Goal: Task Accomplishment & Management: Manage account settings

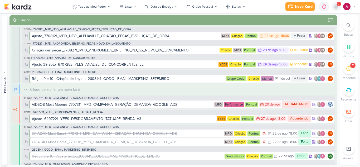
click at [334, 9] on icon at bounding box center [336, 6] width 6 height 6
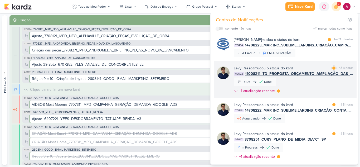
click at [324, 84] on div "Levy Pessoa mudou o status do kard marcar como lida há 8 horas AG622 11008211_T…" at bounding box center [294, 80] width 120 height 30
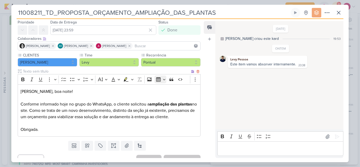
scroll to position [25, 0]
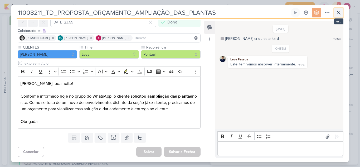
click at [337, 14] on icon at bounding box center [338, 12] width 3 height 3
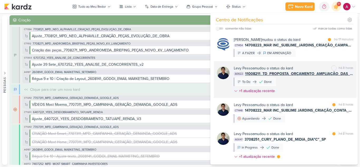
scroll to position [26, 0]
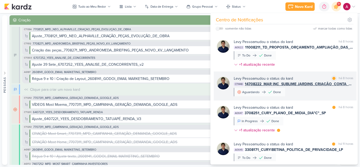
click at [303, 91] on div "Levy Pessoa mudou o status do kard marcar como lida há 8 horas CT1448 14708222_…" at bounding box center [294, 86] width 120 height 21
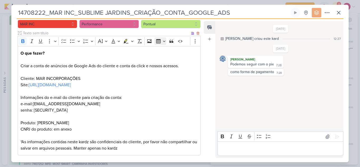
scroll to position [0, 0]
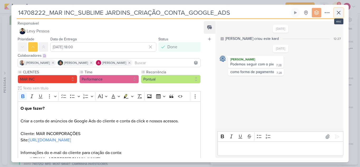
click at [339, 16] on button at bounding box center [338, 12] width 9 height 9
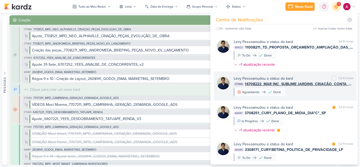
scroll to position [79, 0]
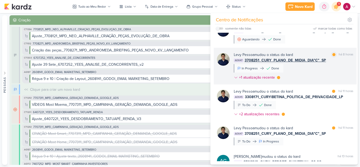
click at [330, 71] on div "Levy Pessoa mudou o status do kard marcar como lida há 8 horas AG647 3708251_CU…" at bounding box center [294, 67] width 120 height 30
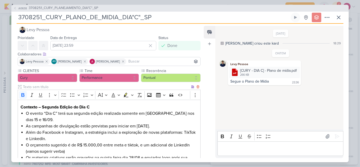
scroll to position [0, 0]
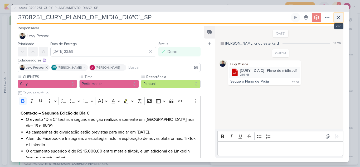
click at [337, 18] on icon at bounding box center [338, 17] width 6 height 6
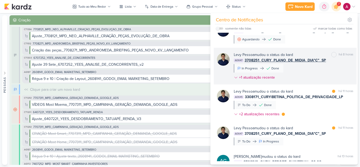
scroll to position [105, 0]
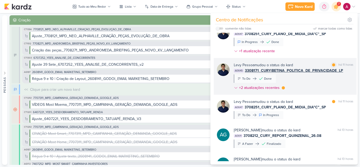
click at [308, 79] on div "Levy Pessoa mudou o status do kard marcar como lida há 11 horas AG645 3308171_C…" at bounding box center [294, 77] width 120 height 30
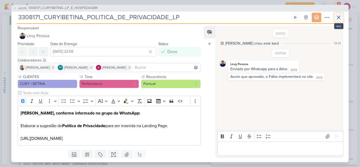
click at [340, 18] on icon at bounding box center [338, 17] width 6 height 6
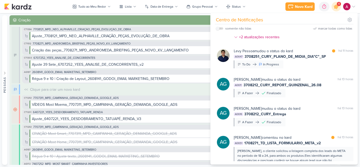
scroll to position [158, 0]
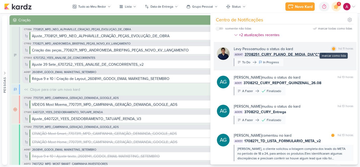
click at [332, 50] on div at bounding box center [333, 48] width 3 height 3
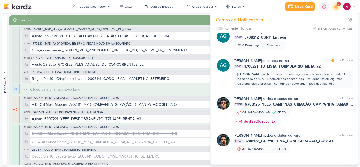
scroll to position [237, 0]
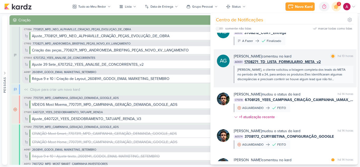
click at [334, 62] on div "AG651 1708271_TD_LISTA_FORMULARIO_META_v2" at bounding box center [294, 62] width 120 height 6
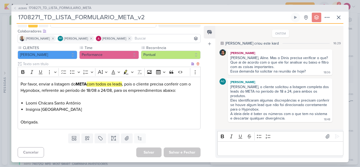
scroll to position [29, 0]
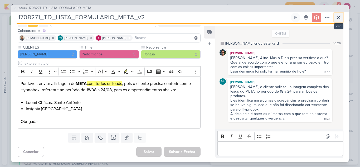
click at [338, 17] on icon at bounding box center [338, 17] width 3 height 3
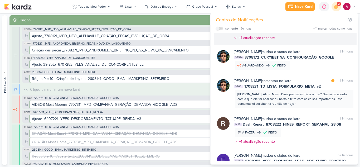
scroll to position [332, 0]
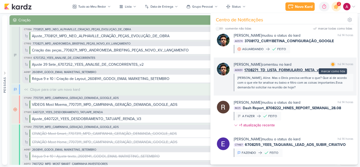
click at [331, 65] on div at bounding box center [332, 64] width 3 height 3
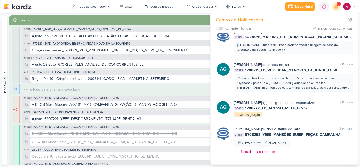
scroll to position [636, 0]
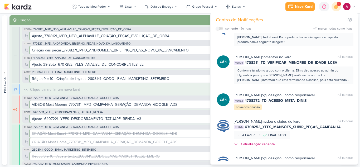
click at [220, 27] on div "somente não lidas" at bounding box center [234, 28] width 36 height 6
click at [219, 28] on input "checkbox" at bounding box center [218, 29] width 4 height 4
checkbox input "true"
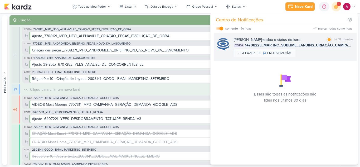
scroll to position [0, 0]
click at [324, 56] on div "Caroline Traven De Andrade mudou o status do kard marcar como lida há 18 minuto…" at bounding box center [294, 47] width 120 height 20
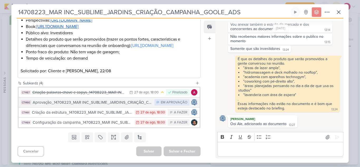
scroll to position [182, 0]
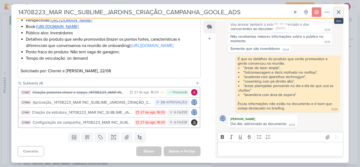
click at [338, 12] on icon at bounding box center [338, 12] width 3 height 3
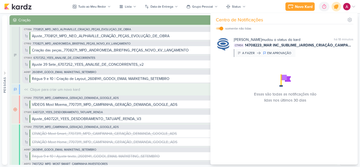
click at [335, 9] on icon at bounding box center [336, 6] width 6 height 6
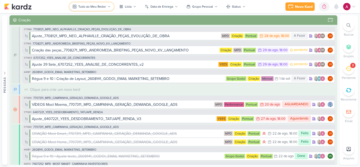
click at [90, 7] on div "Tudo ao Meu Redor" at bounding box center [92, 6] width 28 height 5
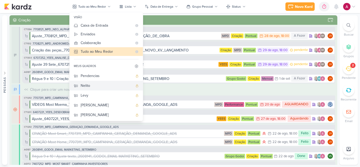
click at [104, 85] on div "Nelito" at bounding box center [107, 86] width 52 height 6
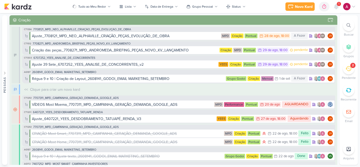
click at [223, 11] on div "Novo Kard Ctrl + k 0h0m Sessão desligada... Hoje 0h0m Semana 0h0m Mês 0h0m" at bounding box center [179, 6] width 351 height 13
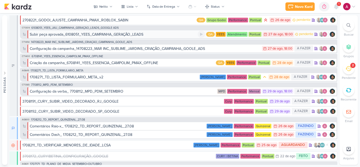
click at [171, 36] on div "Subir peça aprovada_6108051_YEES_CAMPANHA_GERAÇÃO_LEADS" at bounding box center [114, 35] width 168 height 6
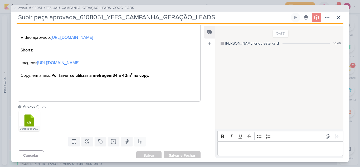
scroll to position [116, 0]
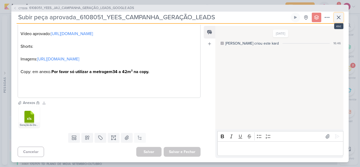
click at [338, 17] on icon at bounding box center [338, 17] width 3 height 3
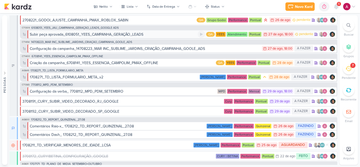
click at [156, 34] on div "Subir peça aprovada_6108051_YEES_CAMPANHA_GERAÇÃO_LEADS" at bounding box center [114, 35] width 168 height 6
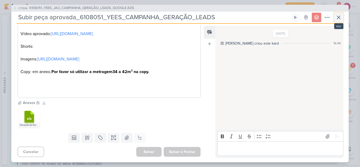
click at [340, 18] on icon at bounding box center [338, 17] width 6 height 6
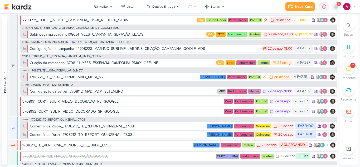
click at [337, 7] on icon at bounding box center [336, 6] width 4 height 5
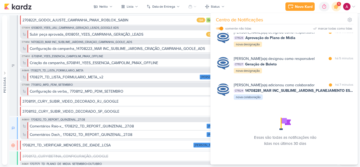
scroll to position [120, 0]
click at [336, 8] on icon at bounding box center [336, 6] width 6 height 6
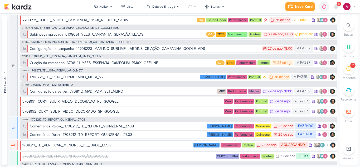
click at [347, 69] on icon at bounding box center [348, 68] width 6 height 5
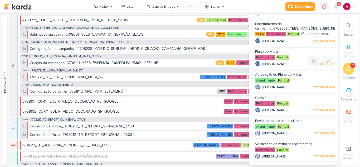
scroll to position [0, 0]
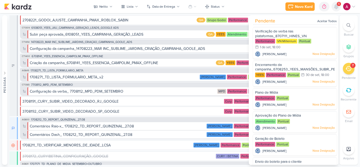
click at [336, 8] on icon at bounding box center [336, 6] width 4 height 5
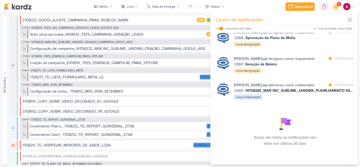
click at [66, 8] on div "Novo Kard Ctrl + k 0h0m Sessão desligada... Hoje 0h0m Semana 0h0m Mês 0h0m" at bounding box center [179, 6] width 351 height 13
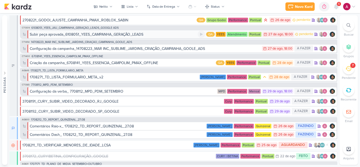
click at [136, 34] on div "Subir peça aprovada_6108051_YEES_CAMPANHA_GERAÇÃO_LEADS" at bounding box center [86, 35] width 113 height 6
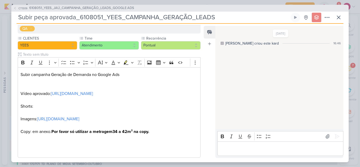
scroll to position [79, 0]
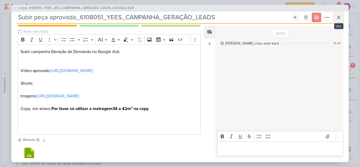
click at [339, 20] on icon at bounding box center [338, 17] width 6 height 6
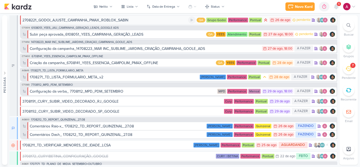
click at [93, 21] on div "2708221_GODOI_AJUSTE_CAMPANHA_PMAX_ROBLOX_SABIN" at bounding box center [75, 20] width 106 height 6
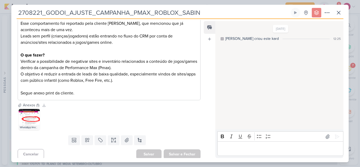
scroll to position [130, 0]
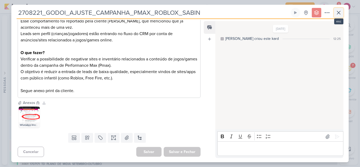
drag, startPoint x: 340, startPoint y: 14, endPoint x: 318, endPoint y: 18, distance: 22.5
click at [340, 14] on icon at bounding box center [338, 12] width 6 height 6
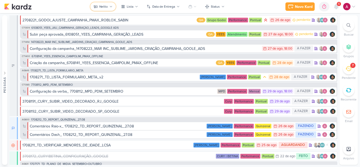
click at [108, 5] on button "Nelito" at bounding box center [102, 6] width 25 height 8
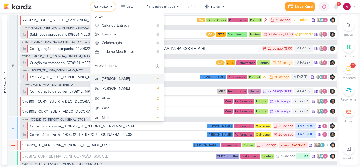
scroll to position [0, 0]
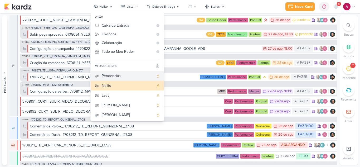
click at [119, 77] on div "Pendencias" at bounding box center [128, 76] width 52 height 6
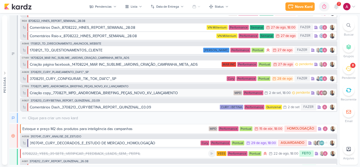
scroll to position [13, 0]
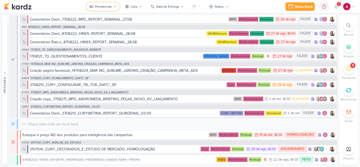
click at [104, 6] on div "Pendencias" at bounding box center [103, 6] width 17 height 5
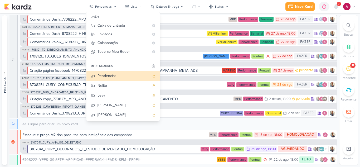
click at [338, 6] on span "7" at bounding box center [339, 4] width 2 height 4
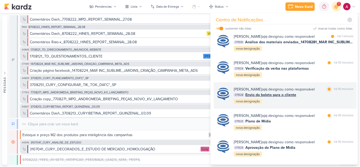
scroll to position [0, 0]
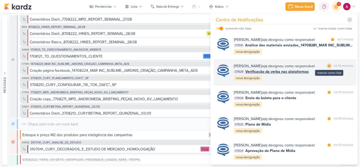
click at [327, 67] on div at bounding box center [328, 65] width 3 height 3
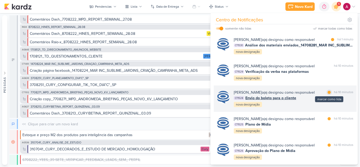
click at [328, 94] on div at bounding box center [328, 92] width 3 height 3
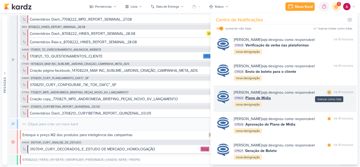
click at [329, 95] on div "marcar como lida" at bounding box center [328, 92] width 5 height 5
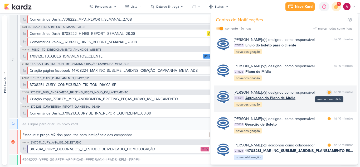
click at [328, 94] on div at bounding box center [328, 92] width 3 height 3
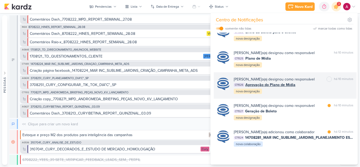
scroll to position [79, 0]
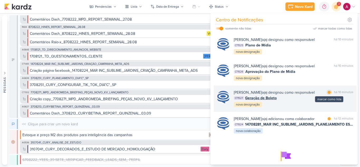
click at [328, 94] on div at bounding box center [328, 92] width 3 height 3
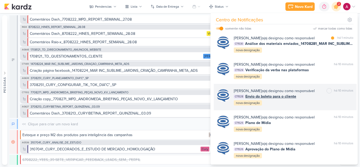
scroll to position [0, 0]
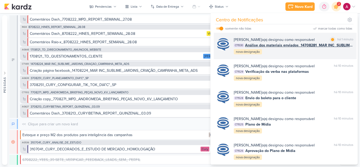
click at [319, 55] on div "Caroline Traven De Andrade o(a) designou como responsável marcar como lida há 1…" at bounding box center [294, 46] width 120 height 18
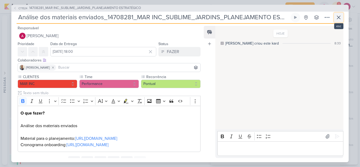
click at [337, 17] on icon at bounding box center [338, 17] width 6 height 6
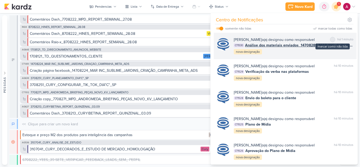
click at [331, 39] on div at bounding box center [332, 39] width 3 height 3
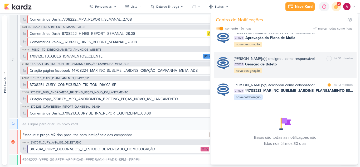
scroll to position [151, 0]
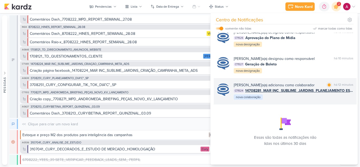
click at [313, 82] on div "Caroline Traven De Andrade o(a) adicionou como colaborador" at bounding box center [274, 85] width 81 height 6
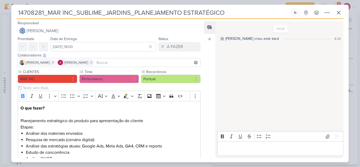
scroll to position [0, 0]
click at [337, 11] on icon at bounding box center [338, 12] width 6 height 6
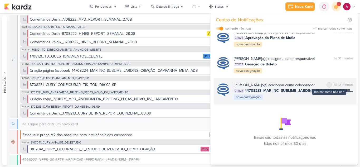
click at [326, 82] on div "marcar como não lida" at bounding box center [328, 84] width 5 height 5
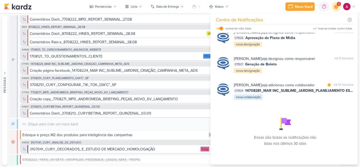
click at [337, 9] on icon at bounding box center [335, 6] width 9 height 9
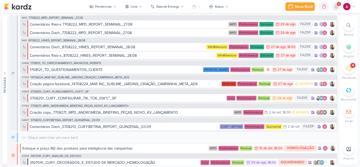
click at [338, 7] on icon at bounding box center [336, 6] width 6 height 6
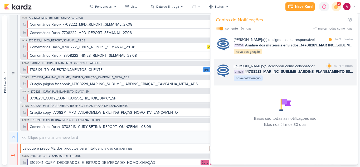
click at [306, 69] on div "Caroline Traven De Andrade o(a) adicionou como colaborador" at bounding box center [274, 66] width 81 height 6
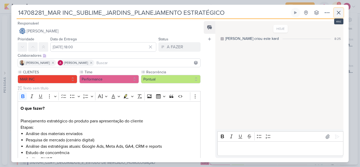
click at [335, 14] on icon at bounding box center [338, 12] width 6 height 6
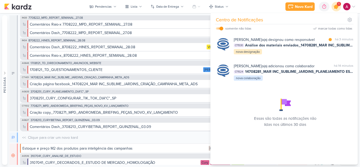
click at [336, 7] on icon at bounding box center [336, 6] width 6 height 6
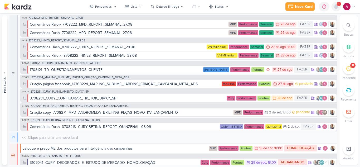
click at [336, 7] on icon at bounding box center [336, 6] width 4 height 5
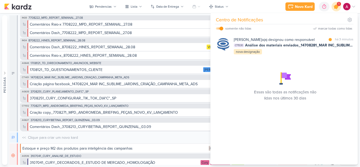
click at [336, 7] on icon at bounding box center [336, 6] width 6 height 6
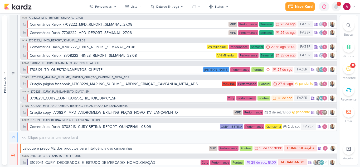
click at [336, 7] on icon at bounding box center [336, 6] width 4 height 5
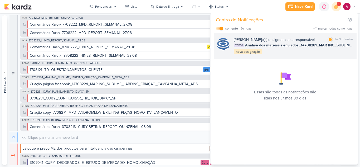
click at [308, 42] on div "Caroline Traven De Andrade o(a) designou como responsável" at bounding box center [274, 40] width 81 height 6
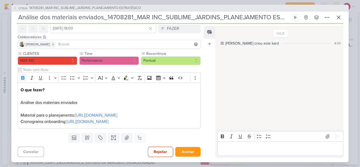
scroll to position [48, 0]
click at [80, 112] on link "https://docs.google.com/document/d/10JO5urRbNe8806dOBGlqURNTiZ4gHR09NCPqA5nr7vI…" at bounding box center [96, 114] width 42 height 5
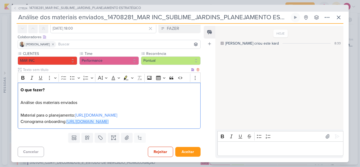
click at [66, 119] on link "https://docs.google.com/spreadsheets/d/19RwxfZmzCDdfLPExUk1JnI7sJxrlHF79K-VJ8US…" at bounding box center [87, 121] width 42 height 5
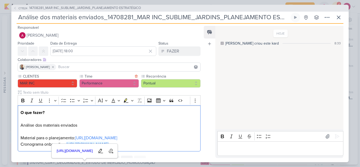
scroll to position [0, 0]
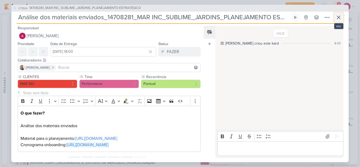
click at [338, 18] on icon at bounding box center [338, 17] width 3 height 3
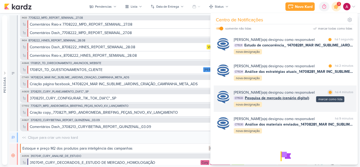
click at [329, 94] on div at bounding box center [329, 92] width 3 height 3
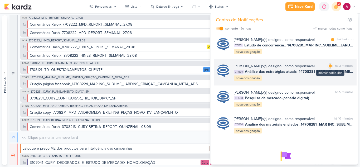
click at [329, 67] on div at bounding box center [329, 65] width 3 height 3
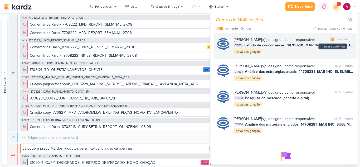
click at [331, 40] on div at bounding box center [332, 39] width 3 height 3
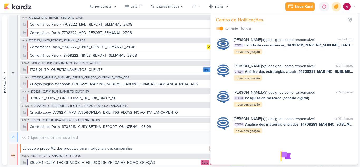
click at [335, 9] on icon at bounding box center [335, 6] width 9 height 9
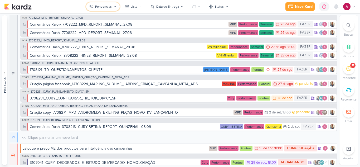
click at [113, 5] on button "Pendencias" at bounding box center [102, 6] width 33 height 8
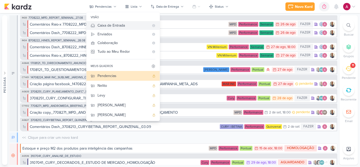
click at [121, 26] on div "Caixa de Entrada" at bounding box center [123, 26] width 52 height 6
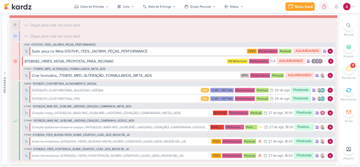
scroll to position [79, 0]
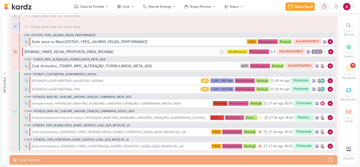
click at [122, 52] on div "8708082_HINES_NOVA_PROPOSTA_PARA_REUNIAO" at bounding box center [121, 52] width 194 height 6
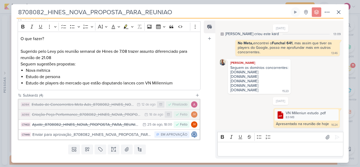
scroll to position [81, 0]
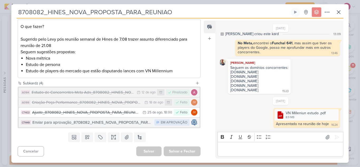
click at [124, 122] on div "Enviar para aprovação_8708082_HINES_NOVA_PROPOSTA_PARA_REUNIAO_v2" at bounding box center [91, 122] width 119 height 6
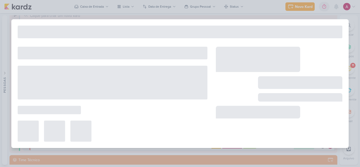
type input "Enviar para aprovação_8708082_HINES_NOVA_PROPOSTA_PARA_REUNIAO_v2"
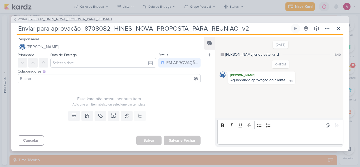
click at [16, 20] on icon at bounding box center [14, 19] width 3 height 3
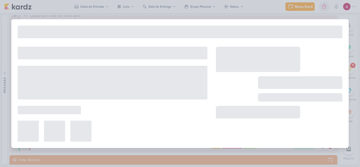
type input "8708082_HINES_NOVA_PROPOSTA_PARA_REUNIAO"
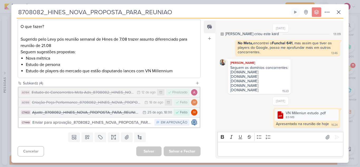
click at [119, 114] on div "Ajuste_8708082_HINES_NOVA_PROPOSTA_PARA_REUNIAO" at bounding box center [86, 112] width 108 height 6
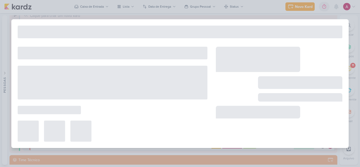
type input "Ajuste_8708082_HINES_NOVA_PROPOSTA_PARA_REUNIAO"
type input "25 de agosto de 2025 às 18:00"
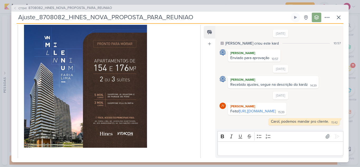
scroll to position [184, 0]
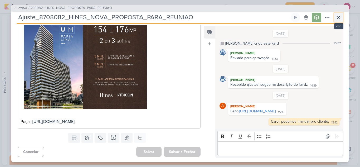
click at [337, 19] on button at bounding box center [338, 17] width 9 height 9
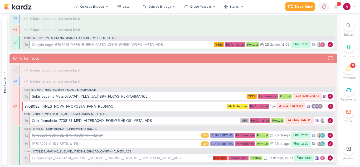
scroll to position [0, 0]
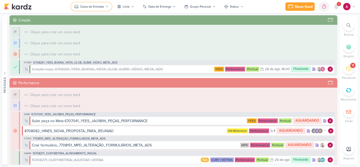
click at [89, 9] on div "Caixa de Entrada" at bounding box center [92, 6] width 24 height 5
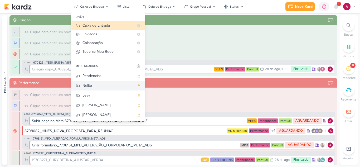
click at [100, 84] on div "Nelito" at bounding box center [108, 86] width 52 height 6
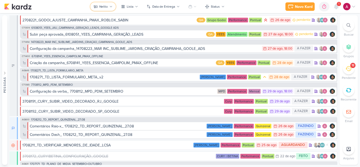
click at [109, 8] on button "Nelito" at bounding box center [102, 6] width 25 height 8
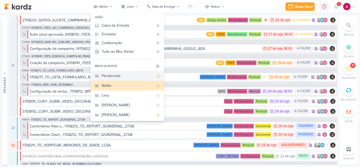
click at [114, 77] on div "Pendencias" at bounding box center [128, 76] width 52 height 6
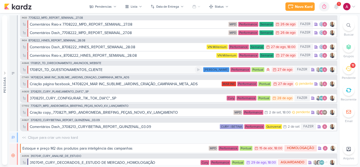
click at [104, 71] on div "1708121_TD_QUESTIONAMENTOS_CLIENTE" at bounding box center [112, 70] width 165 height 6
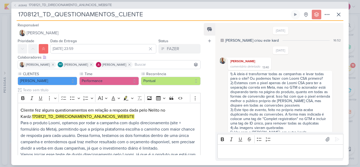
scroll to position [225, 0]
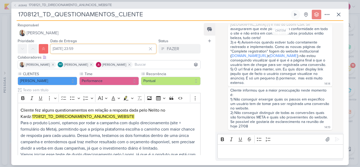
click at [73, 53] on input "[DATE] 23:59" at bounding box center [103, 48] width 106 height 9
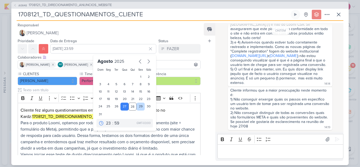
click at [139, 106] on div "29" at bounding box center [140, 106] width 8 height 8
type input "29 de agosto de 2025 às 23:59"
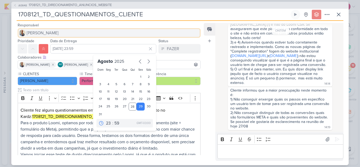
click at [21, 30] on img at bounding box center [22, 33] width 6 height 6
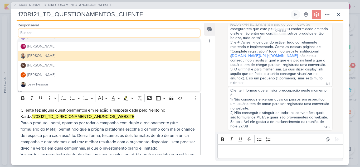
scroll to position [53, 0]
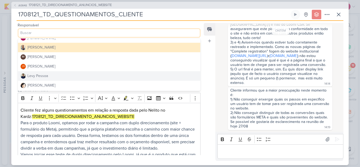
click at [38, 76] on div "Levy Pessoa" at bounding box center [37, 76] width 21 height 6
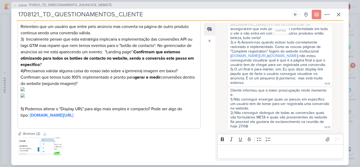
scroll to position [237, 0]
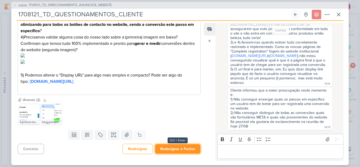
click at [186, 148] on button "Redesignar e Fechar" at bounding box center [178, 149] width 46 height 10
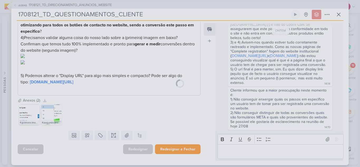
scroll to position [237, 0]
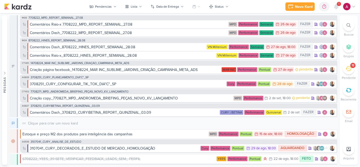
click at [349, 73] on div "12" at bounding box center [349, 69] width 12 height 12
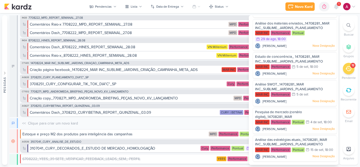
scroll to position [190, 0]
click at [267, 137] on span "Análise das estratégias atuais_14708281_MAR INC_SUBLIME_JARDINS_PLANEJAMENTO ES…" at bounding box center [291, 143] width 72 height 13
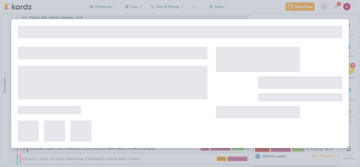
type input "Análise das estratégias atuais_14708281_MAR INC_SUBLIME_JARDINS_PLANEJAMENTO ES…"
type input "15 de setembro de 2025 às 18:00"
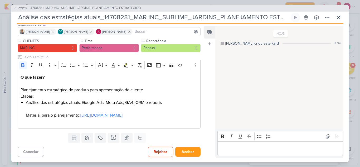
scroll to position [0, 0]
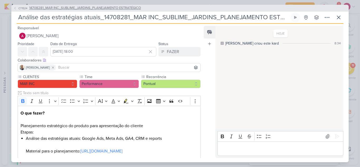
click at [21, 9] on span "CT1524" at bounding box center [23, 8] width 11 height 4
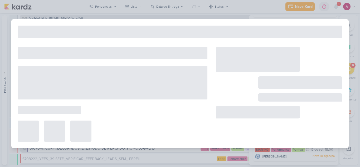
type input "14708281_MAR INC_SUBLIME_JARDINS_PLANEJAMENTO ESTRATÉGICO"
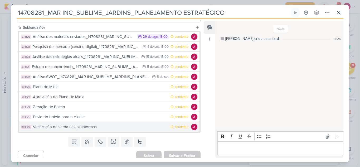
scroll to position [184, 0]
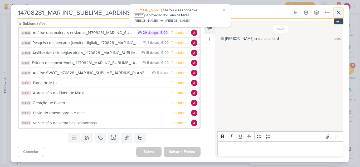
click at [341, 15] on icon at bounding box center [338, 12] width 6 height 6
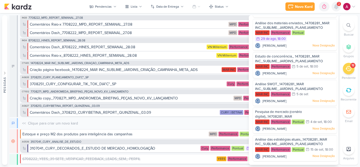
click at [334, 8] on icon at bounding box center [336, 6] width 6 height 6
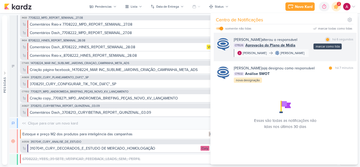
click at [325, 39] on div "marcar como lida" at bounding box center [327, 39] width 5 height 5
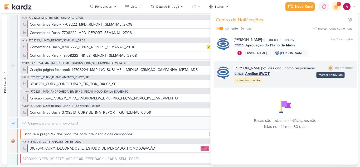
click at [329, 68] on div at bounding box center [330, 67] width 3 height 3
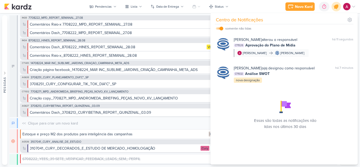
click at [333, 8] on icon at bounding box center [335, 6] width 9 height 9
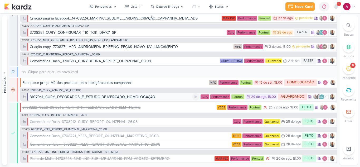
scroll to position [52, 0]
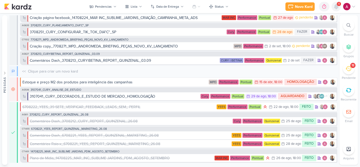
click at [336, 9] on icon at bounding box center [336, 6] width 6 height 6
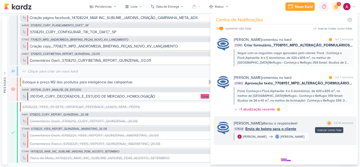
click at [327, 124] on div at bounding box center [328, 122] width 3 height 3
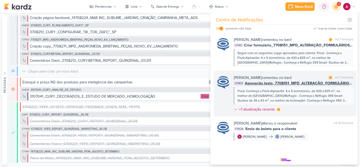
click at [314, 108] on div "Caroline Traven De Andrade comentou no kard marcar como lida há 7 minutos CT140…" at bounding box center [294, 94] width 120 height 39
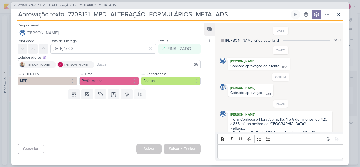
scroll to position [60, 0]
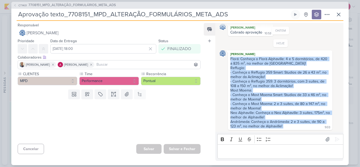
drag, startPoint x: 230, startPoint y: 59, endPoint x: 286, endPoint y: 125, distance: 86.4
click at [286, 125] on div "Florá: Conheça o Florà Alphaville: 4 e 5 dormitórios, de 420 a 835 m², no melho…" at bounding box center [280, 93] width 102 height 72
copy div "Florá: Conheça o Florà Alphaville: 4 e 5 dormitórios, de 420 a 835 m², no melho…"
click at [21, 6] on span "CT1401" at bounding box center [23, 5] width 10 height 4
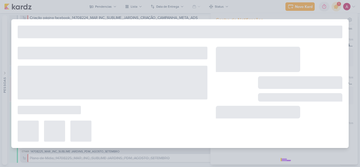
type input "7708151_MPD_ALTERAÇÃO_FORMULÁRIOS_META_ADS"
type input "20 de agosto de 2025 às 18:00"
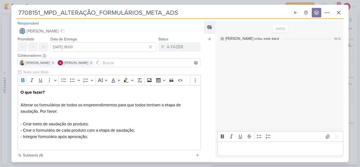
scroll to position [71, 0]
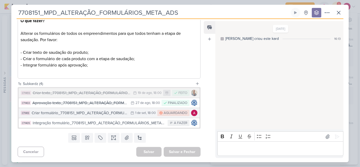
click at [104, 114] on div "Criar formulário_7708151_MPD_ALTERAÇÃO_FORMULÁRIOS_META_ADS" at bounding box center [80, 113] width 96 height 6
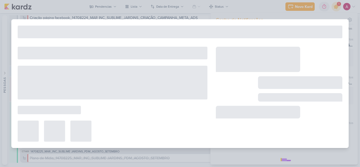
type input "Criar formulário_7708151_MPD_ALTERAÇÃO_FORMULÁRIOS_META_ADS"
type input "[DATE] 18:00"
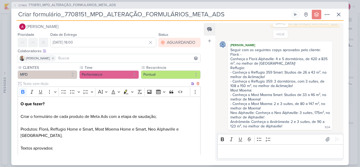
scroll to position [0, 0]
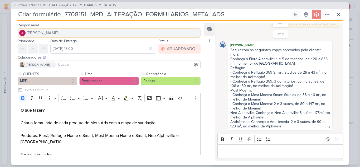
click at [56, 34] on span "[PERSON_NAME]" at bounding box center [43, 33] width 32 height 6
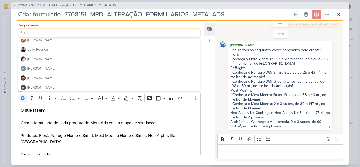
scroll to position [100, 0]
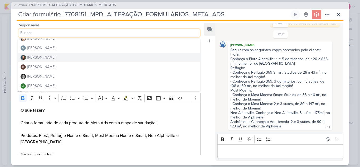
click at [48, 58] on button "[PERSON_NAME]" at bounding box center [109, 57] width 182 height 9
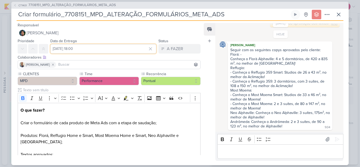
click at [106, 51] on input "[DATE] 18:00" at bounding box center [103, 48] width 106 height 9
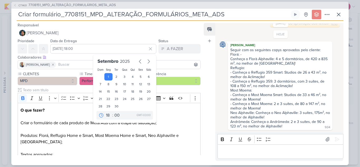
click at [161, 65] on input at bounding box center [128, 64] width 142 height 6
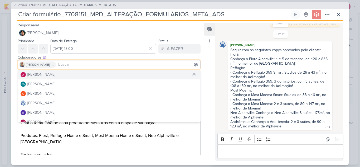
click at [48, 73] on div "[PERSON_NAME]" at bounding box center [41, 75] width 28 height 6
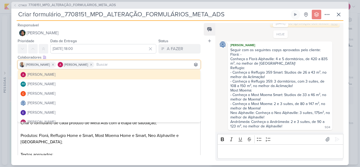
click at [209, 63] on div "Feed Atrelar email Solte o email para atrelar ao kard" at bounding box center [210, 92] width 12 height 138
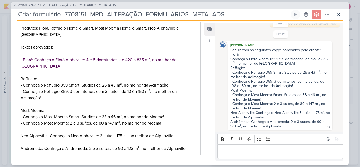
scroll to position [150, 0]
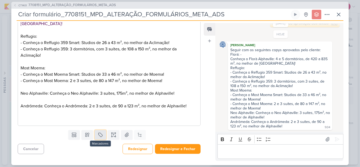
click at [100, 133] on icon at bounding box center [100, 134] width 5 height 5
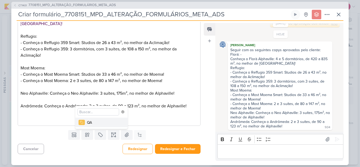
click at [88, 123] on div "QA" at bounding box center [104, 123] width 34 height 6
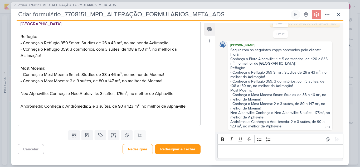
scroll to position [167, 0]
click at [173, 149] on button "Redesignar e Fechar" at bounding box center [178, 149] width 46 height 10
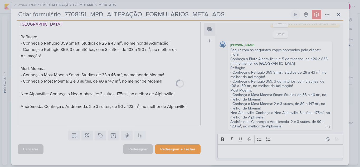
scroll to position [167, 0]
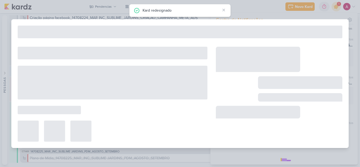
type input "7708151_MPD_ALTERAÇÃO_FORMULÁRIOS_META_ADS"
type input "20 de agosto de 2025 às 18:00"
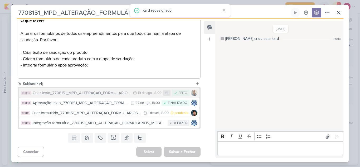
scroll to position [0, 0]
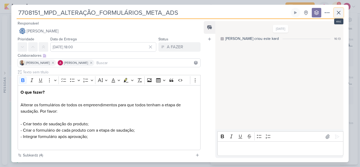
click at [340, 13] on icon at bounding box center [338, 12] width 6 height 6
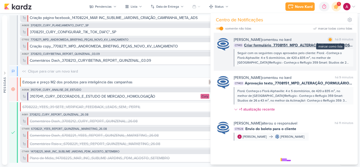
click at [328, 40] on div at bounding box center [329, 39] width 3 height 3
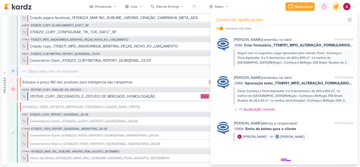
click at [338, 7] on icon at bounding box center [335, 6] width 9 height 9
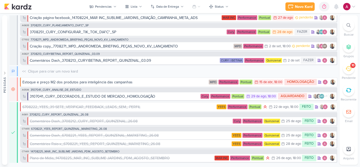
click at [348, 70] on icon at bounding box center [348, 69] width 6 height 6
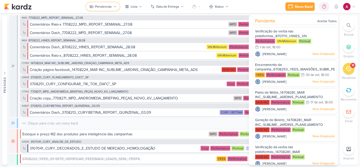
click at [97, 8] on div "Pendencias" at bounding box center [103, 6] width 17 height 5
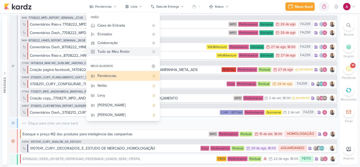
click at [122, 55] on Me-button "Tudo ao Meu Redor" at bounding box center [122, 51] width 73 height 9
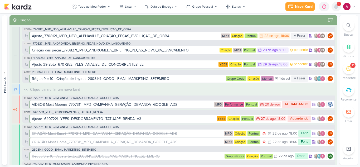
click at [336, 7] on icon at bounding box center [336, 6] width 4 height 5
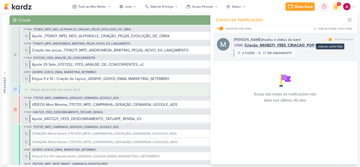
click at [329, 40] on div at bounding box center [329, 39] width 3 height 3
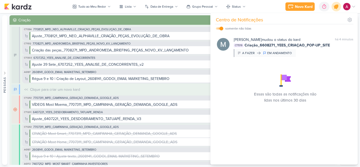
click at [338, 4] on icon at bounding box center [335, 6] width 9 height 9
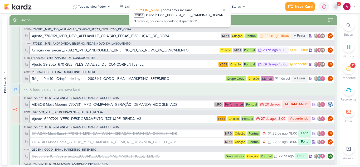
click at [334, 7] on icon at bounding box center [336, 6] width 6 height 6
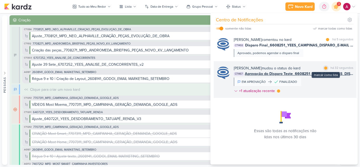
click at [324, 68] on div at bounding box center [325, 67] width 3 height 3
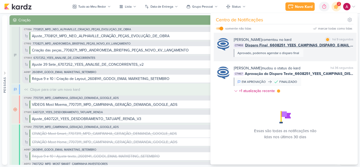
click at [319, 55] on div "Caroline Traven De Andrade comentou no kard marcar como lida há 9 segundos CT14…" at bounding box center [294, 47] width 120 height 20
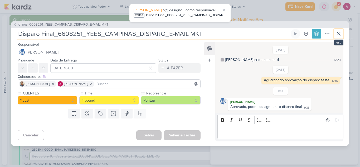
click at [337, 33] on icon at bounding box center [338, 34] width 6 height 6
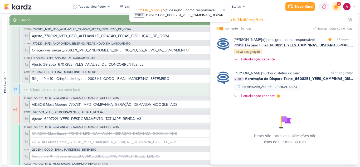
click at [335, 8] on icon at bounding box center [336, 6] width 6 height 6
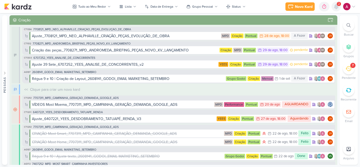
click at [335, 8] on icon at bounding box center [336, 6] width 4 height 5
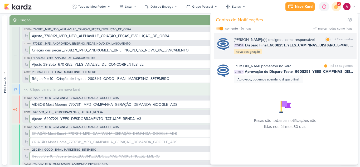
click at [309, 55] on div "Caroline Traven De Andrade o(a) designou como responsável marcar como lida há 7…" at bounding box center [294, 46] width 120 height 18
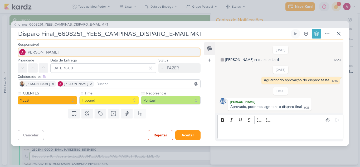
click at [68, 52] on button "[PERSON_NAME]" at bounding box center [109, 51] width 183 height 9
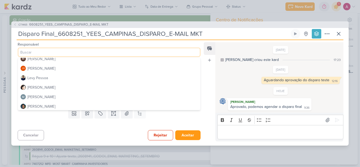
scroll to position [79, 0]
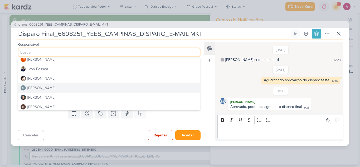
click at [46, 85] on div "[PERSON_NAME]" at bounding box center [41, 88] width 28 height 6
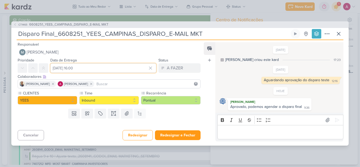
click at [88, 68] on input "27 de agosto de 2025 às 16:00" at bounding box center [103, 67] width 106 height 9
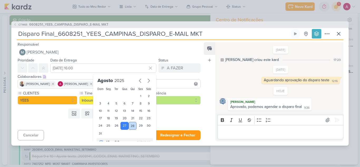
click at [130, 126] on div "28" at bounding box center [132, 126] width 8 height 8
type input "[DATE] 16:00"
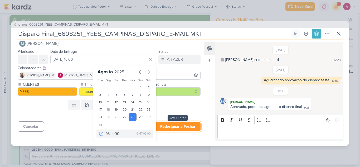
click at [177, 128] on button "Redesignar e Fechar" at bounding box center [178, 126] width 46 height 10
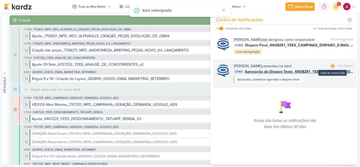
click at [332, 67] on div at bounding box center [332, 65] width 3 height 3
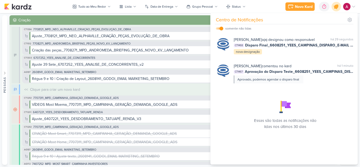
click at [334, 7] on icon at bounding box center [336, 6] width 6 height 6
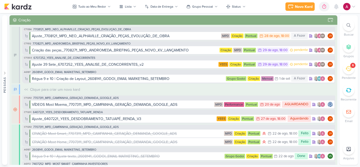
click at [345, 72] on div "6" at bounding box center [349, 69] width 12 height 12
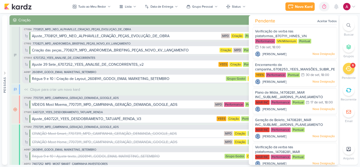
click at [348, 68] on icon at bounding box center [348, 69] width 6 height 6
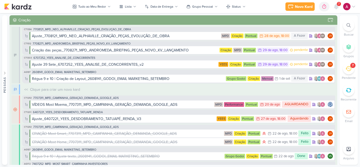
click at [338, 6] on div "7" at bounding box center [338, 4] width 4 height 4
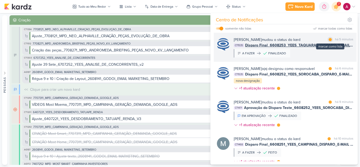
click at [329, 39] on div at bounding box center [329, 39] width 3 height 3
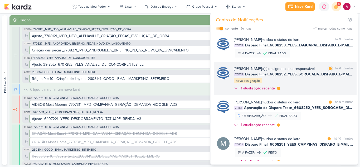
click at [324, 89] on div "Caroline Traven De Andrade o(a) designou como responsável marcar como lida há 6…" at bounding box center [294, 79] width 120 height 27
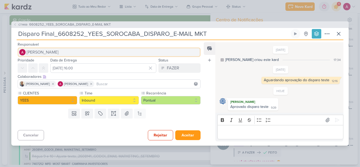
click at [50, 52] on span "[PERSON_NAME]" at bounding box center [43, 52] width 32 height 6
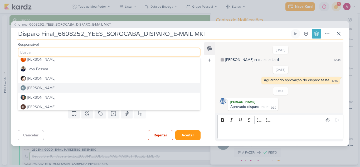
click at [53, 87] on div "[PERSON_NAME]" at bounding box center [41, 88] width 28 height 6
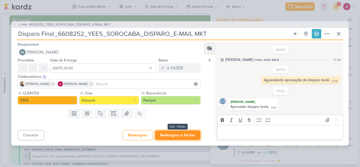
click at [178, 133] on button "Redesignar e Fechar" at bounding box center [178, 135] width 46 height 10
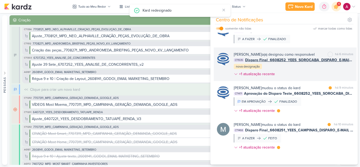
scroll to position [26, 0]
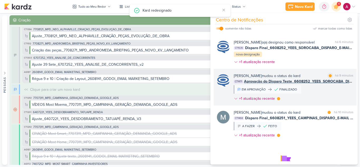
click at [322, 100] on div "Caroline Traven De Andrade mudou o status do kard marcar como lida há 9 minutos…" at bounding box center [294, 88] width 120 height 30
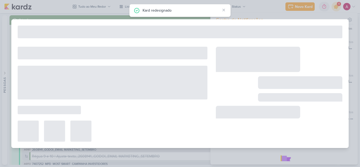
type input "Aprovação do Disparo Teste_6608252_YEES_SOROCABA_DISPARO_E-MAIL MKT"
type input "26 de agosto de 2025 às 18:00"
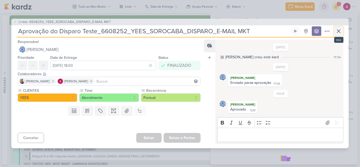
click at [335, 32] on button at bounding box center [338, 30] width 9 height 9
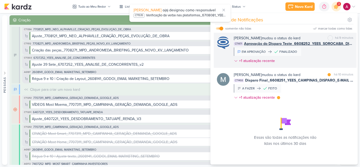
scroll to position [101, 0]
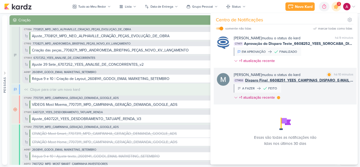
click at [315, 97] on div "Mariana Amorim mudou o status do kard marcar como lida há 10 minutos CT1468 Dis…" at bounding box center [294, 87] width 120 height 30
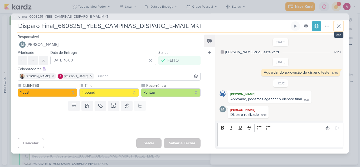
click at [338, 28] on icon at bounding box center [338, 26] width 6 height 6
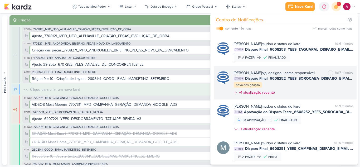
scroll to position [0, 0]
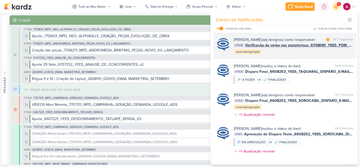
click at [319, 55] on div "Caroline Traven De Andrade o(a) designou como responsável marcar como lida há 7…" at bounding box center [294, 46] width 120 height 18
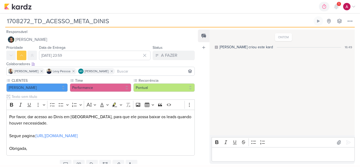
click at [129, 70] on input at bounding box center [154, 71] width 77 height 6
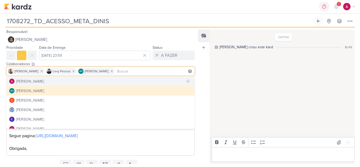
click at [106, 81] on button "[PERSON_NAME]" at bounding box center [101, 80] width 188 height 9
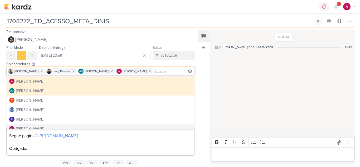
click at [226, 99] on div "ONTEM Aline criou este kard 16:49" at bounding box center [281, 82] width 145 height 105
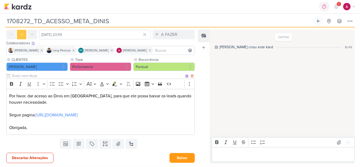
scroll to position [21, 0]
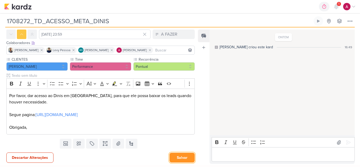
click at [174, 155] on button "Salvar" at bounding box center [181, 157] width 25 height 10
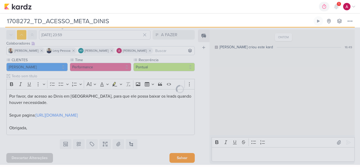
scroll to position [21, 0]
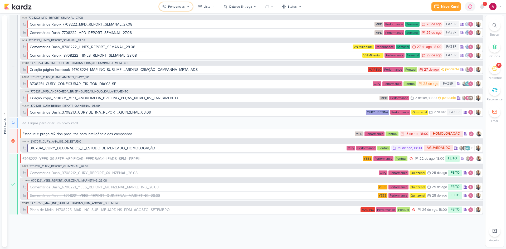
click at [176, 8] on div "Pendencias" at bounding box center [176, 6] width 17 height 5
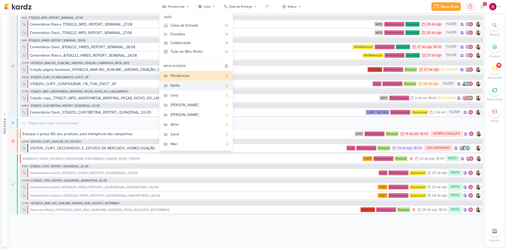
click at [179, 88] on div "Nelito" at bounding box center [196, 86] width 52 height 6
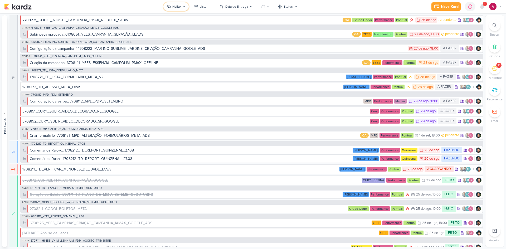
click at [178, 6] on div "Nelito" at bounding box center [176, 6] width 8 height 5
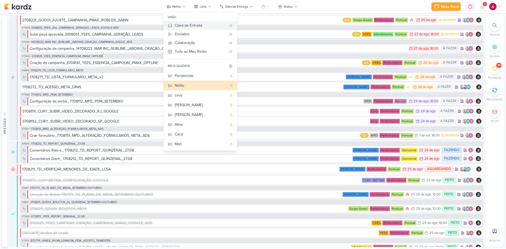
click at [193, 24] on div "Caixa de Entrada" at bounding box center [201, 26] width 52 height 6
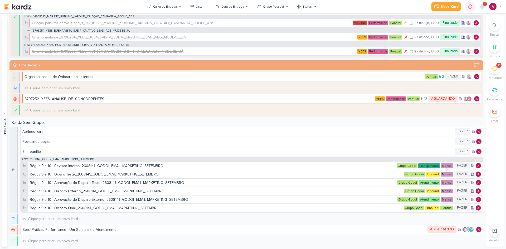
scroll to position [160, 0]
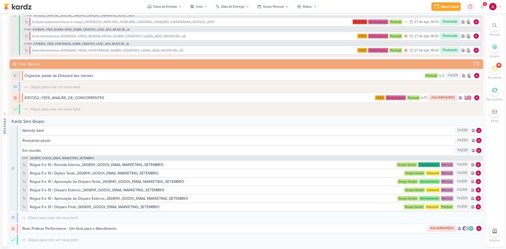
click at [495, 69] on icon at bounding box center [494, 68] width 6 height 5
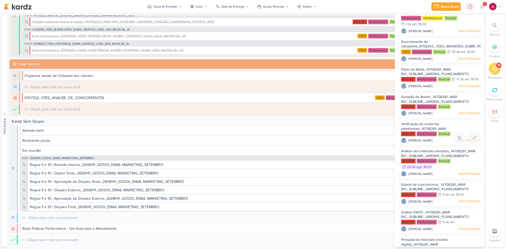
scroll to position [80, 0]
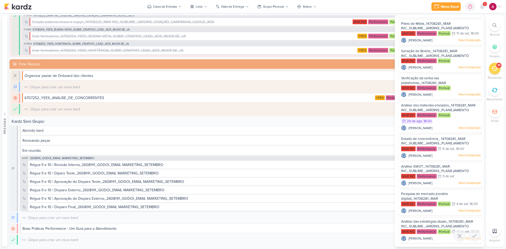
click at [409, 219] on span "Análise das estratégias atuais_14708281_MAR INC_SUBLIME_JARDINS_PLANEJAMENTO ES…" at bounding box center [437, 225] width 72 height 13
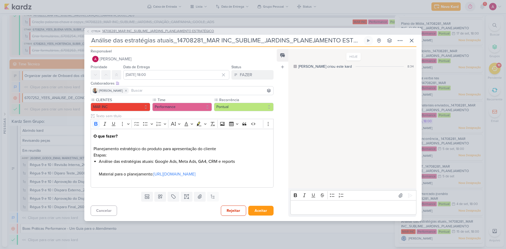
click at [89, 30] on icon at bounding box center [87, 31] width 3 height 3
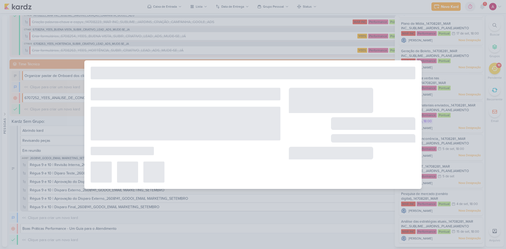
type input "14708281_MAR INC_SUBLIME_JARDINS_PLANEJAMENTO ESTRATÉGICO"
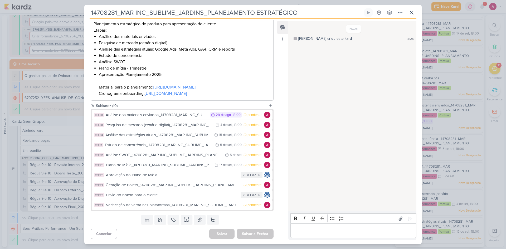
scroll to position [122, 0]
click at [186, 116] on div "Análise dos materiais enviados_14708281_MAR INC_SUBLIME_JARDINS_PLANEJAMENTO ES…" at bounding box center [157, 115] width 102 height 6
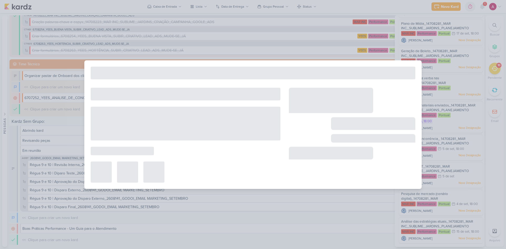
type input "Análise dos materiais enviados_14708281_MAR INC_SUBLIME_JARDINS_PLANEJAMENTO ES…"
type input "29 de agosto de 2025 às 18:00"
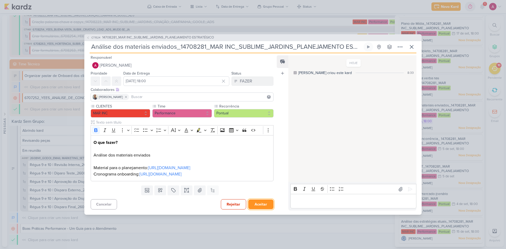
click at [259, 209] on button "Aceitar" at bounding box center [260, 204] width 25 height 10
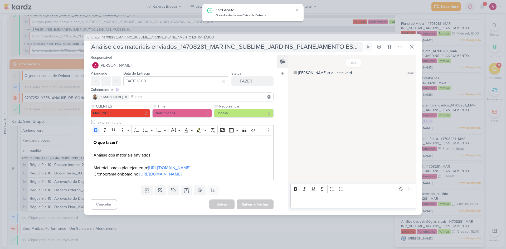
scroll to position [47, 0]
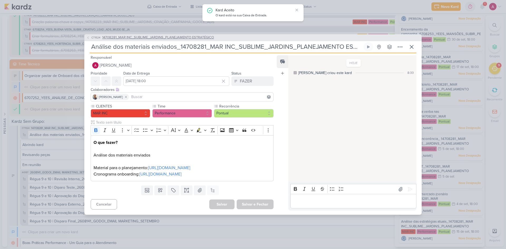
click at [86, 36] on icon at bounding box center [87, 37] width 3 height 3
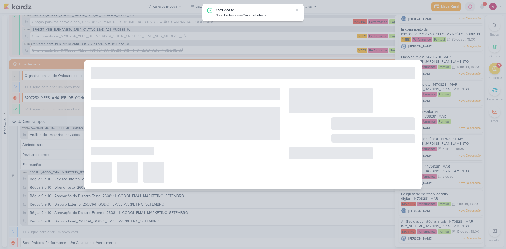
type input "14708281_MAR INC_SUBLIME_JARDINS_PLANEJAMENTO ESTRATÉGICO"
type input "15 de setembro de 2025 às 18:00"
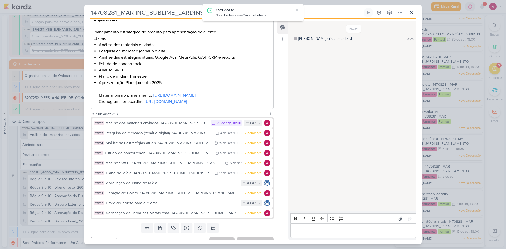
scroll to position [122, 0]
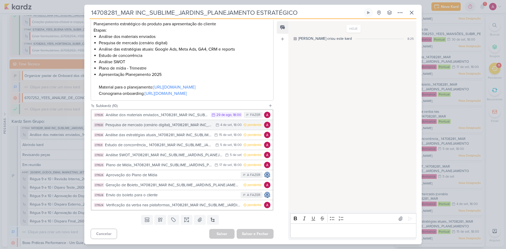
click at [181, 125] on div "Pesquisa de mercado (cenário digital)_14708281_MAR INC_SUBLIME_JARDINS_PLANEJAM…" at bounding box center [158, 125] width 107 height 6
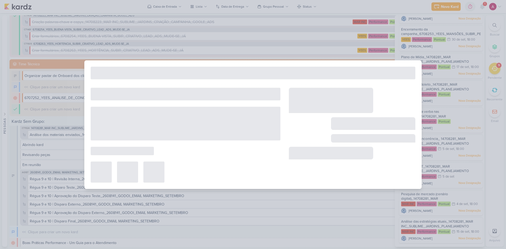
type input "Pesquisa de mercado (cenário digital)_14708281_MAR INC_SUBLIME_JARDINS_PLANEJAM…"
type input "4 de setembro de 2025 às 18:00"
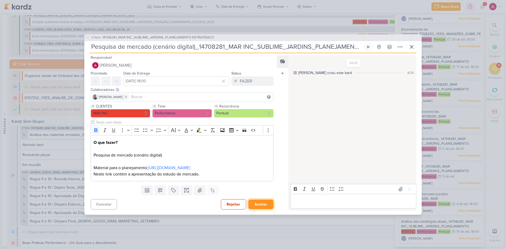
click at [252, 209] on button "Aceitar" at bounding box center [260, 204] width 25 height 10
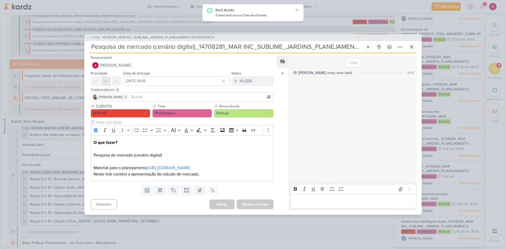
scroll to position [19, 0]
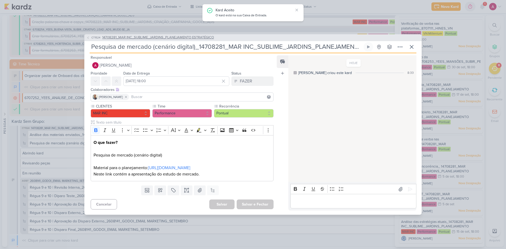
click at [90, 35] on button "CT1524 14708281_MAR INC_SUBLIME_JARDINS_PLANEJAMENTO ESTRATÉGICO" at bounding box center [149, 37] width 127 height 5
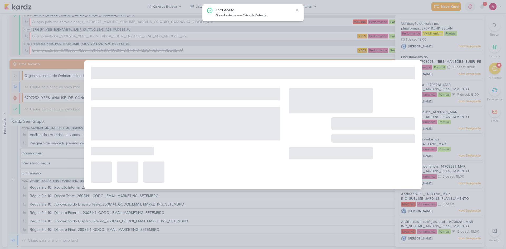
type input "14708281_MAR INC_SUBLIME_JARDINS_PLANEJAMENTO ESTRATÉGICO"
type input "15 de setembro de 2025 às 18:00"
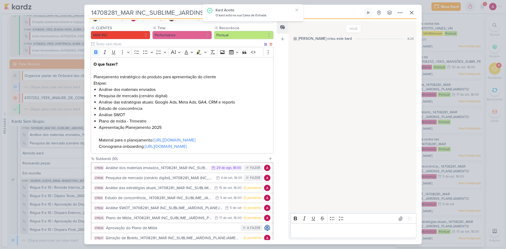
scroll to position [105, 0]
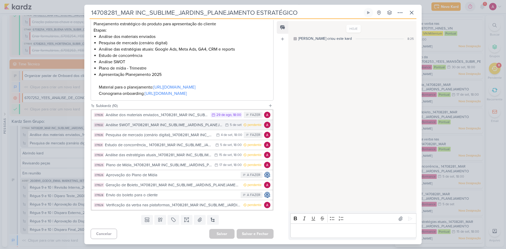
click at [180, 128] on div "Análise SWOT_14708281_MAR INC_SUBLIME_JARDINS_PLANEJAMENTO ESTRATÉGICO" at bounding box center [164, 125] width 117 height 6
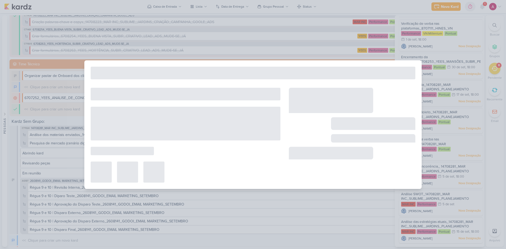
type input "Análise SWOT_14708281_MAR INC_SUBLIME_JARDINS_PLANEJAMENTO ESTRATÉGICO"
type input "5 de setembro de 2025 às 23:59"
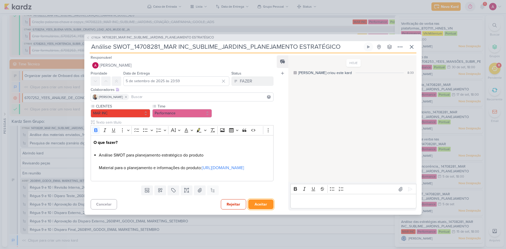
click at [263, 209] on button "Aceitar" at bounding box center [260, 204] width 25 height 10
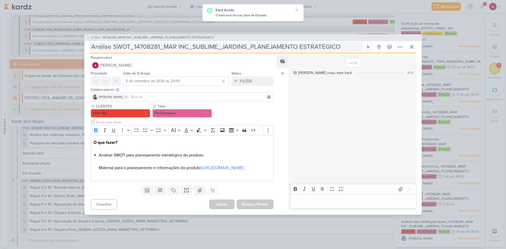
scroll to position [0, 0]
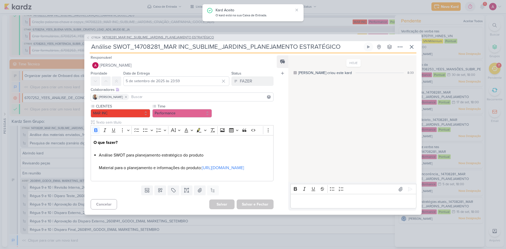
click at [89, 36] on icon at bounding box center [87, 37] width 3 height 3
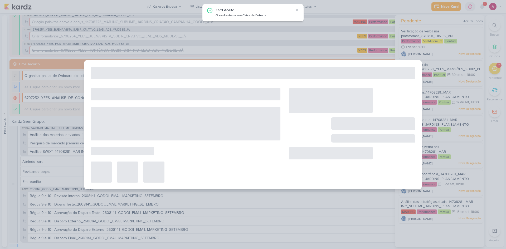
type input "14708281_MAR INC_SUBLIME_JARDINS_PLANEJAMENTO ESTRATÉGICO"
type input "15 de setembro de 2025 às 18:00"
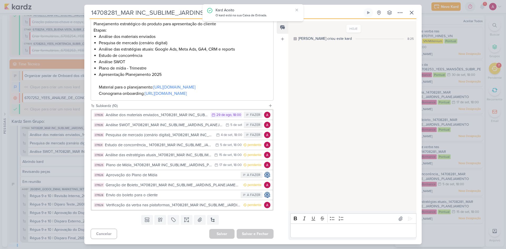
scroll to position [122, 0]
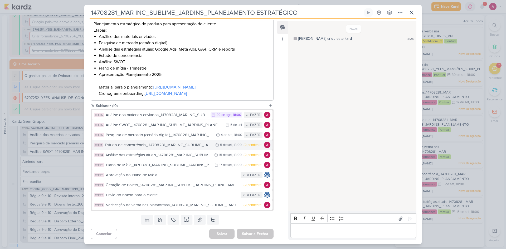
click at [184, 143] on div "Estudo de concorrência_ 14708281_MAR INC_SUBLIME_JARDINS_PLANEJAMENTO ESTRATÉGI…" at bounding box center [159, 145] width 108 height 6
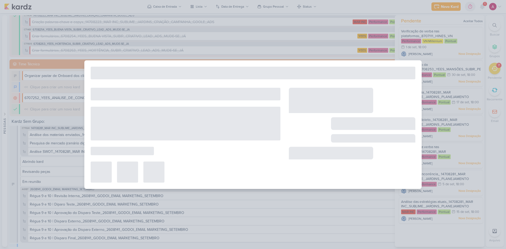
type input "Estudo de concorrência_ 14708281_MAR INC_SUBLIME_JARDINS_PLANEJAMENTO ESTRATÉGI…"
type input "5 de setembro de 2025 às 18:00"
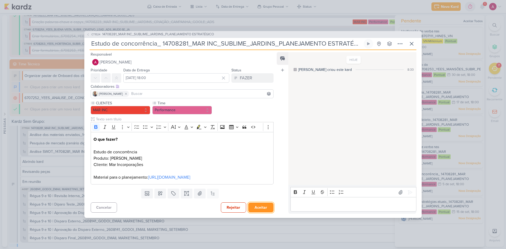
click at [260, 212] on button "Aceitar" at bounding box center [260, 207] width 25 height 10
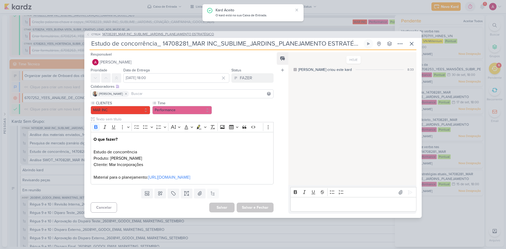
click at [93, 32] on span "CT1524" at bounding box center [96, 34] width 11 height 4
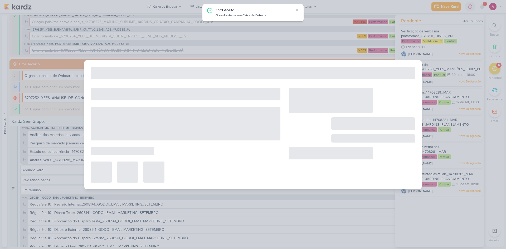
type input "14708281_MAR INC_SUBLIME_JARDINS_PLANEJAMENTO ESTRATÉGICO"
type input "15 de setembro de 2025 às 18:00"
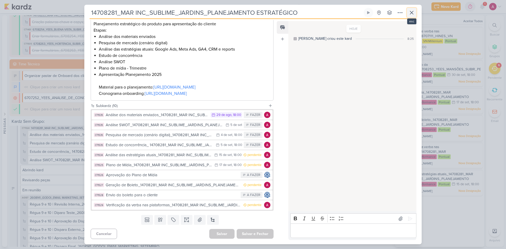
click at [411, 14] on icon at bounding box center [411, 12] width 6 height 6
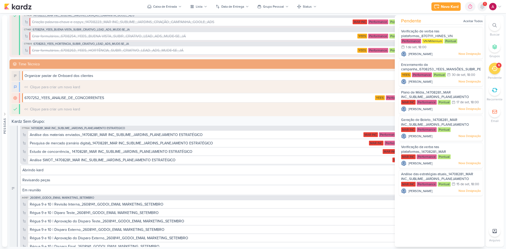
click at [484, 8] on icon at bounding box center [482, 6] width 4 height 5
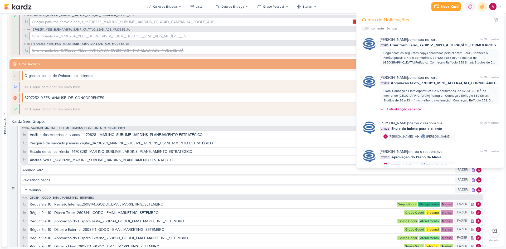
click at [368, 28] on label at bounding box center [365, 28] width 7 height 2
click at [365, 28] on input "checkbox" at bounding box center [364, 29] width 4 height 4
checkbox input "true"
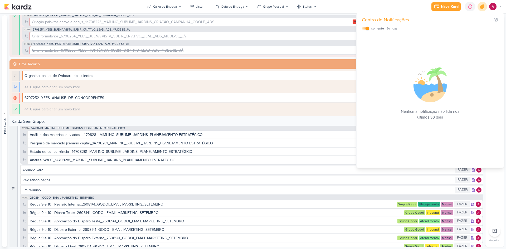
click at [481, 7] on icon at bounding box center [482, 6] width 6 height 6
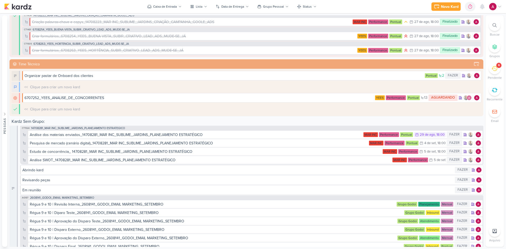
click at [494, 71] on icon at bounding box center [494, 69] width 6 height 6
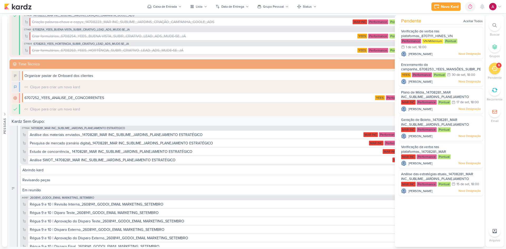
click at [495, 72] on div "6" at bounding box center [494, 69] width 12 height 12
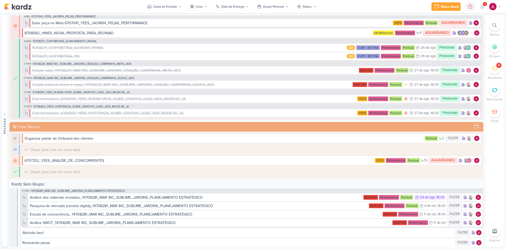
scroll to position [0, 0]
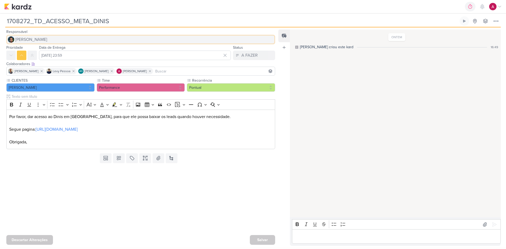
click at [27, 41] on span "[PERSON_NAME]" at bounding box center [31, 39] width 32 height 6
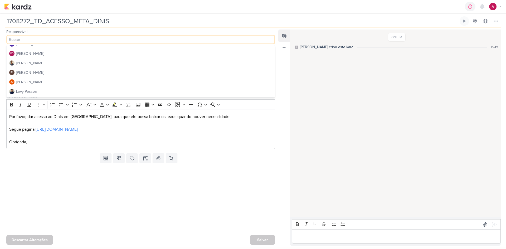
scroll to position [53, 0]
click at [33, 84] on div "Levy Pessoa" at bounding box center [26, 83] width 21 height 6
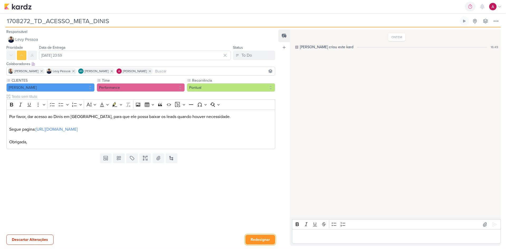
click at [255, 239] on button "Redesignar" at bounding box center [260, 240] width 30 height 10
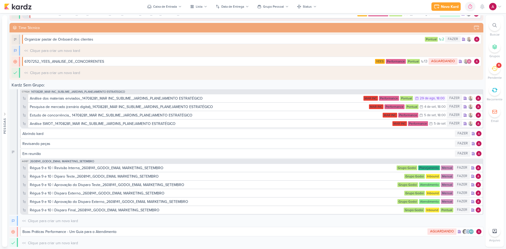
scroll to position [200, 0]
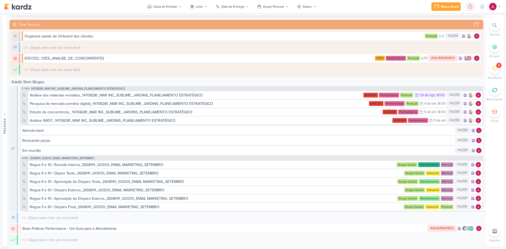
click at [494, 50] on div at bounding box center [494, 47] width 12 height 12
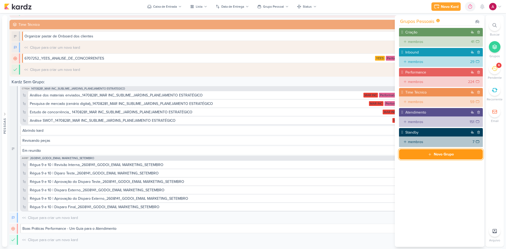
click at [435, 154] on div "Novo Grupo" at bounding box center [443, 154] width 20 height 6
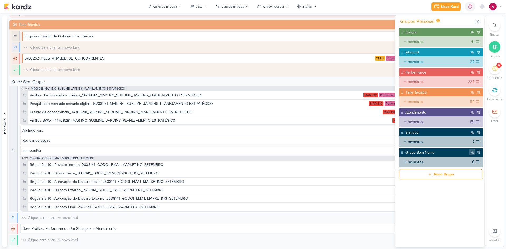
click at [471, 153] on div at bounding box center [472, 152] width 6 height 6
click at [463, 162] on div at bounding box center [464, 160] width 6 height 6
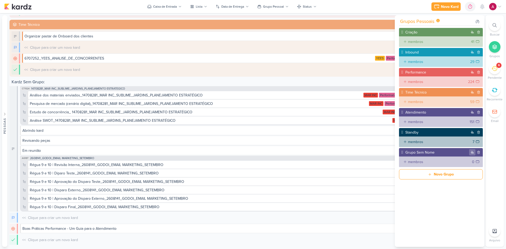
click at [469, 153] on div at bounding box center [472, 152] width 6 height 6
click at [461, 168] on div at bounding box center [464, 167] width 6 height 6
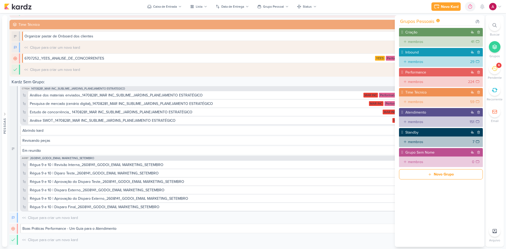
click at [429, 151] on input "Grupo Sem Nome" at bounding box center [436, 152] width 65 height 6
drag, startPoint x: 434, startPoint y: 152, endPoint x: 399, endPoint y: 152, distance: 35.5
click at [399, 152] on div "Grupo Sem Nome" at bounding box center [441, 152] width 84 height 8
type input "Eu"
click at [420, 151] on input "Eu" at bounding box center [436, 152] width 65 height 6
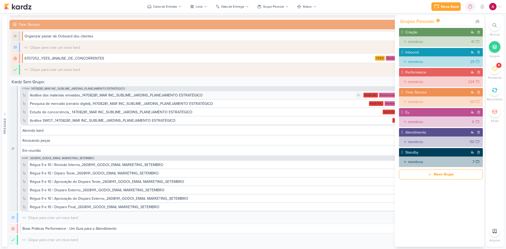
click at [190, 97] on div "Análise dos materiais enviados_14708281_MAR INC_SUBLIME_JARDINS_PLANEJAMENTO ES…" at bounding box center [116, 95] width 173 height 6
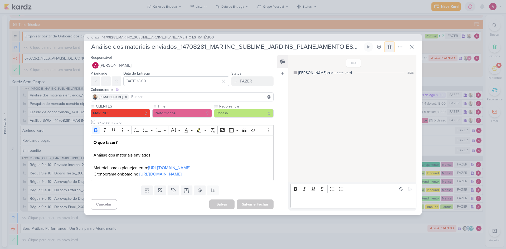
click at [386, 42] on button at bounding box center [388, 46] width 9 height 9
click at [385, 98] on button "Eu" at bounding box center [391, 102] width 47 height 9
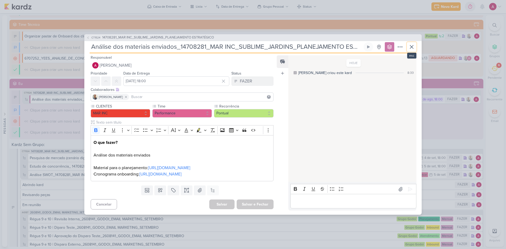
drag, startPoint x: 413, startPoint y: 36, endPoint x: 410, endPoint y: 37, distance: 2.9
click at [413, 44] on icon at bounding box center [411, 47] width 6 height 6
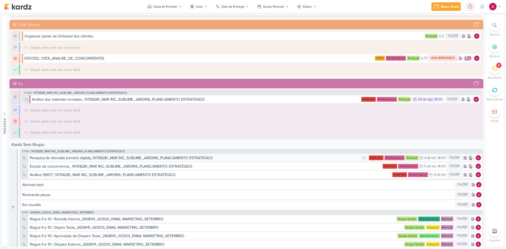
click at [137, 159] on div "Pesquisa de mercado (cenário digital)_14708281_MAR INC_SUBLIME_JARDINS_PLANEJAM…" at bounding box center [121, 158] width 183 height 6
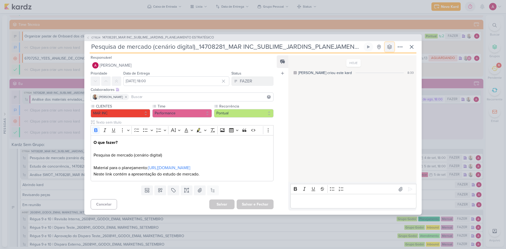
click at [391, 44] on icon at bounding box center [389, 46] width 5 height 5
click at [388, 98] on button "Eu" at bounding box center [391, 102] width 47 height 9
click at [410, 44] on icon at bounding box center [411, 47] width 6 height 6
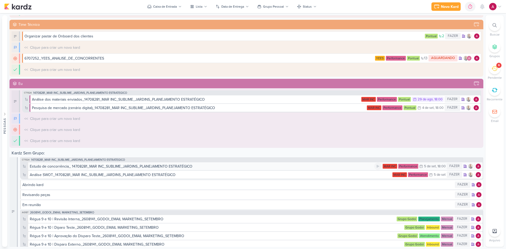
click at [130, 166] on div "Estudo de concorrência_ 14708281_MAR INC_SUBLIME_JARDINS_PLANEJAMENTO ESTRATÉGI…" at bounding box center [111, 167] width 162 height 6
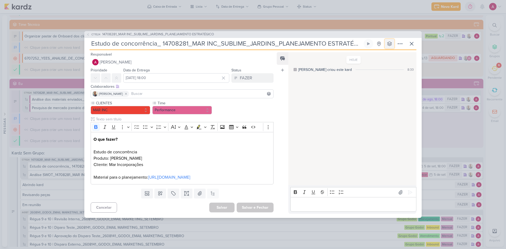
click at [389, 41] on icon at bounding box center [389, 43] width 5 height 5
click at [386, 95] on button "Eu" at bounding box center [391, 99] width 47 height 9
click at [412, 42] on button at bounding box center [411, 43] width 9 height 9
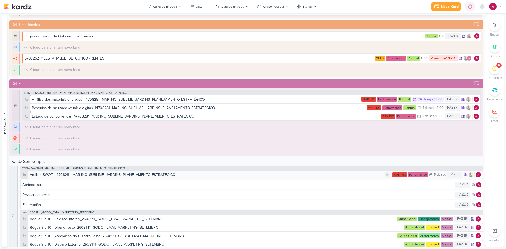
click at [134, 175] on div "Análise SWOT_14708281_MAR INC_SUBLIME_JARDINS_PLANEJAMENTO ESTRATÉGICO" at bounding box center [103, 175] width 146 height 6
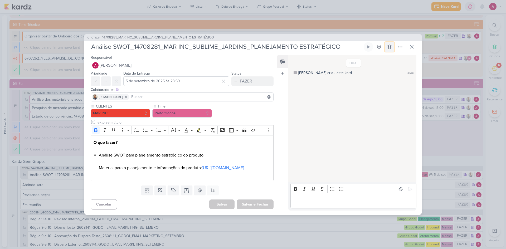
click at [388, 44] on icon at bounding box center [389, 46] width 5 height 5
click at [386, 98] on button "Eu" at bounding box center [391, 102] width 47 height 9
click at [412, 44] on icon at bounding box center [411, 47] width 6 height 6
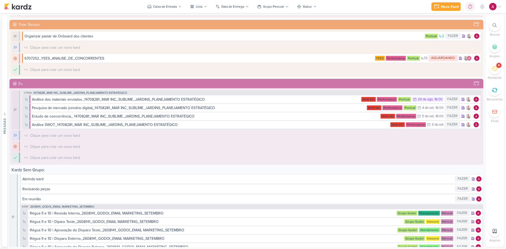
scroll to position [248, 0]
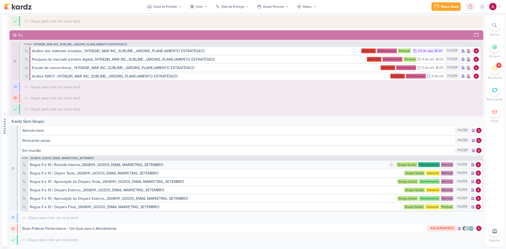
click at [95, 165] on div "Régua 9 e 10 | Revisão Interna_2608141_GODOI_EMAIL MARKETING_SETEMBRO" at bounding box center [96, 165] width 133 height 6
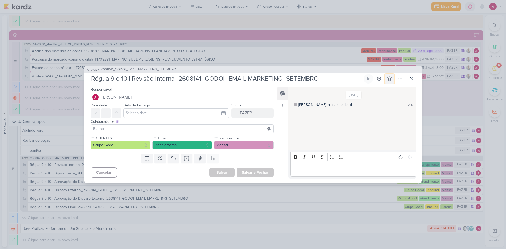
click at [389, 77] on icon at bounding box center [389, 78] width 5 height 5
click at [385, 133] on button "Eu" at bounding box center [391, 134] width 47 height 9
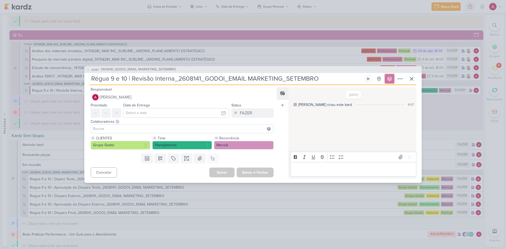
click at [387, 76] on icon at bounding box center [389, 78] width 5 height 5
click at [381, 143] on div "Atendimento" at bounding box center [388, 143] width 21 height 6
click at [412, 77] on icon at bounding box center [411, 78] width 3 height 3
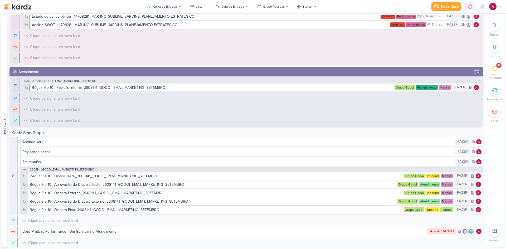
scroll to position [303, 0]
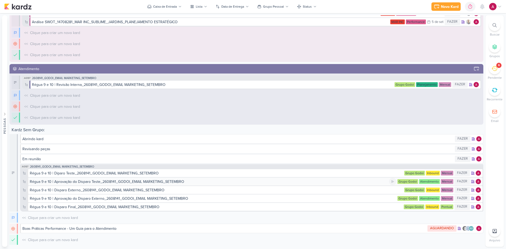
click at [94, 183] on div "Régua 9 e 10 | Aprovação do Disparo Teste_2608141_GODOI_EMAIL MARKETING_SETEMBRO" at bounding box center [107, 182] width 154 height 6
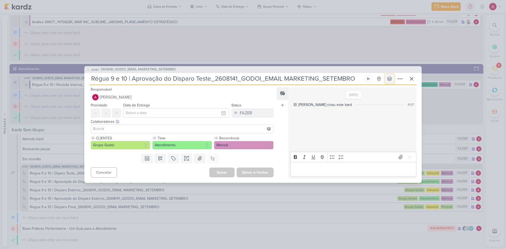
click at [389, 80] on icon at bounding box center [389, 79] width 4 height 4
click at [384, 141] on div "Atendimento" at bounding box center [388, 143] width 21 height 6
click at [58, 86] on div "AG187 2608141_GODOI_EMAIL MARKETING_SETEMBRO Régua 9 e 10 | Aprovação do Dispar…" at bounding box center [253, 124] width 506 height 249
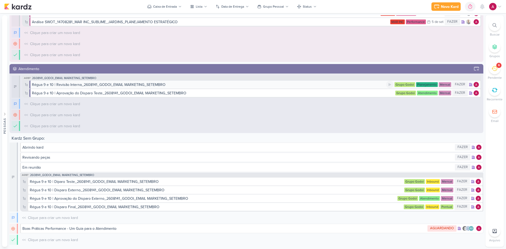
click at [76, 84] on div "Régua 9 e 10 | Revisão Interna_2608141_GODOI_EMAIL MARKETING_SETEMBRO" at bounding box center [98, 85] width 133 height 6
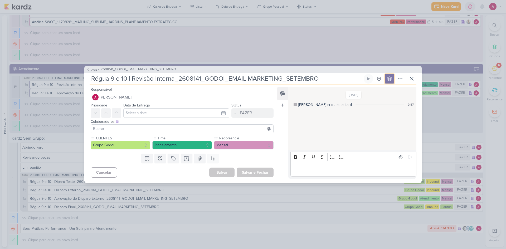
click at [391, 80] on icon at bounding box center [389, 79] width 4 height 4
click at [382, 131] on button "Eu" at bounding box center [391, 134] width 47 height 9
click at [413, 78] on icon at bounding box center [411, 79] width 6 height 6
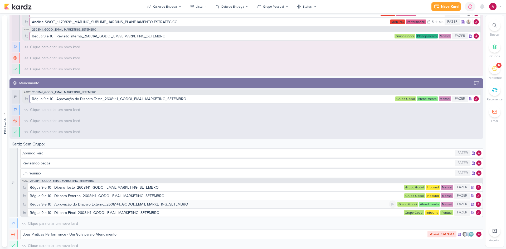
click at [121, 205] on div "Régua 9 e 10 | Aprovação do Disparo Externo_2608141_GODOI_EMAIL MARKETING_SETEM…" at bounding box center [109, 204] width 158 height 6
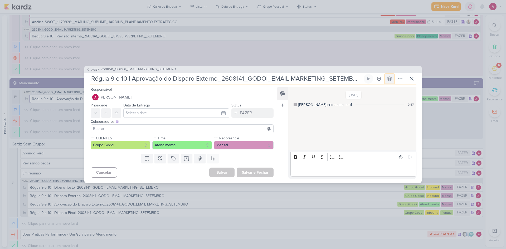
click at [390, 79] on icon at bounding box center [389, 78] width 5 height 5
click at [390, 141] on div "Atendimento" at bounding box center [388, 143] width 21 height 6
click at [411, 78] on icon at bounding box center [411, 78] width 3 height 3
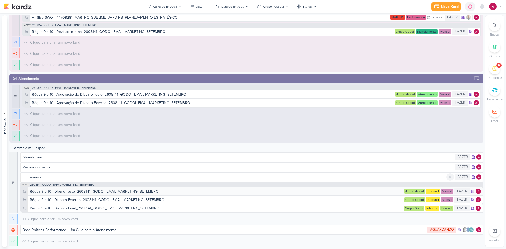
scroll to position [308, 0]
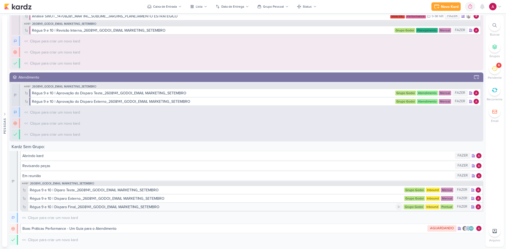
click at [108, 206] on div "Régua 9 e 10 | Disparo Final_2608141_GODOI_EMAIL MARKETING_SETEMBRO" at bounding box center [95, 207] width 130 height 6
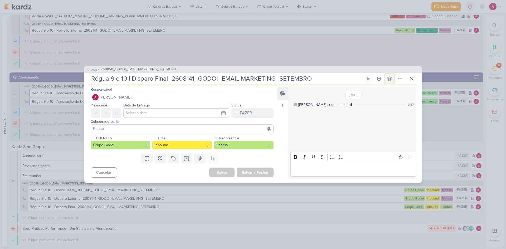
click at [391, 79] on icon at bounding box center [389, 79] width 4 height 4
click at [386, 111] on button "Inbound" at bounding box center [391, 108] width 47 height 9
click at [413, 79] on icon at bounding box center [411, 79] width 6 height 6
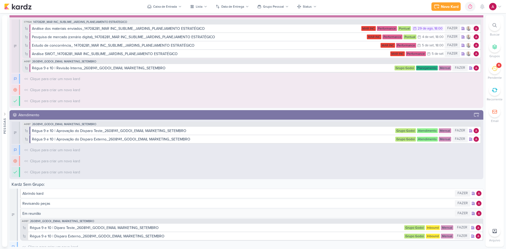
scroll to position [363, 0]
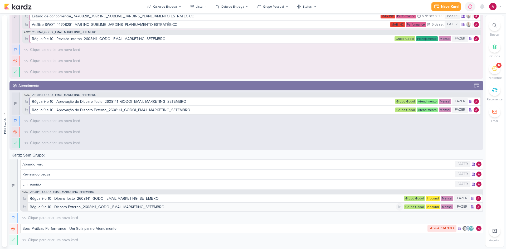
click at [95, 206] on div "Régua 9 e 10 | Disparo Externo_2608141_GODOI_EMAIL MARKETING_SETEMBRO" at bounding box center [97, 207] width 135 height 6
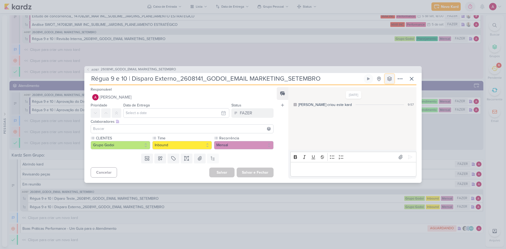
click at [389, 77] on icon at bounding box center [389, 78] width 5 height 5
click at [389, 111] on button "Inbound" at bounding box center [391, 108] width 47 height 9
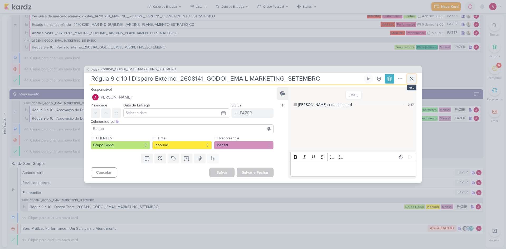
click at [413, 79] on icon at bounding box center [411, 79] width 6 height 6
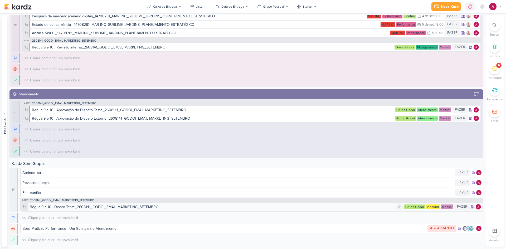
click at [107, 206] on div "Régua 9 e 10 | Diparo Teste_2608141_GODOI_EMAIL MARKETING_SETEMBRO" at bounding box center [94, 207] width 129 height 6
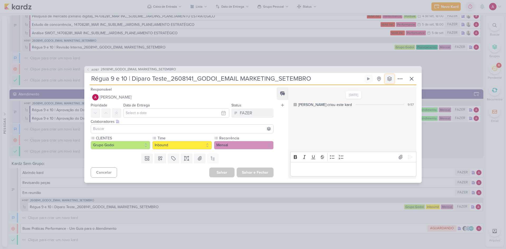
click at [386, 79] on button at bounding box center [388, 78] width 9 height 9
click at [384, 108] on div "Inbound" at bounding box center [384, 108] width 13 height 6
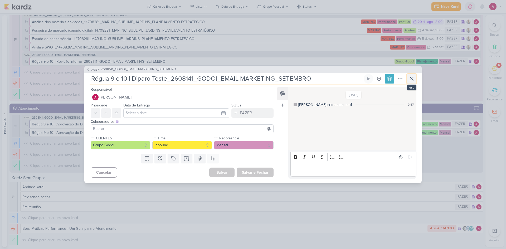
scroll to position [357, 0]
click at [412, 77] on icon at bounding box center [411, 79] width 6 height 6
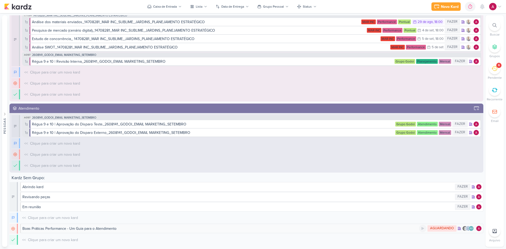
click at [119, 229] on div "Boas Práticas Performance - Um Guia para o Atendimento" at bounding box center [220, 229] width 396 height 6
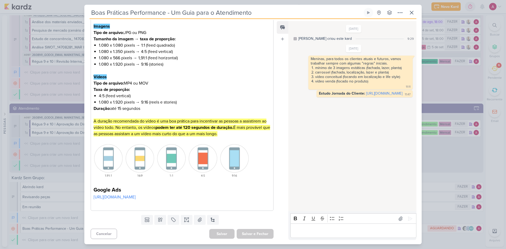
scroll to position [86, 0]
click at [409, 14] on icon at bounding box center [411, 12] width 6 height 6
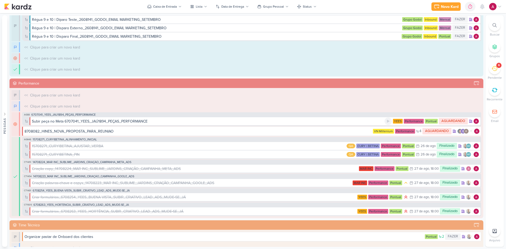
scroll to position [105, 0]
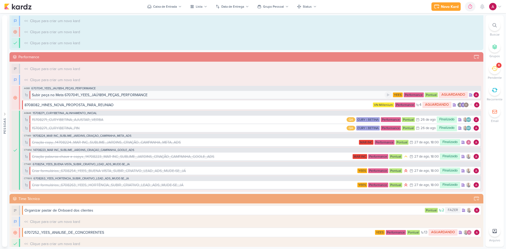
click at [156, 95] on div "Subir peça no Meta 6707041_YEES_JAÚ1894_PEÇAS_PERFORMANCE" at bounding box center [208, 95] width 352 height 6
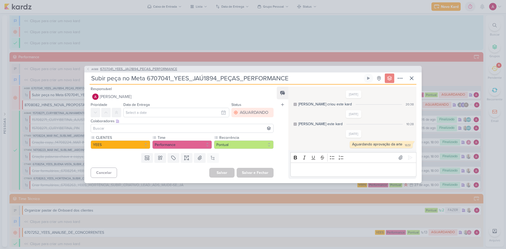
click at [88, 70] on icon at bounding box center [87, 68] width 3 height 3
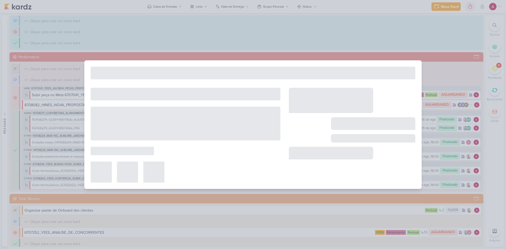
type input "6707041_YEES_JAÚ1894_PEÇAS_PERFORMANCE"
type input "15 de agosto de 2025 às 18:00"
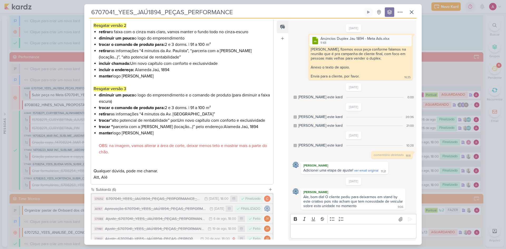
scroll to position [209, 0]
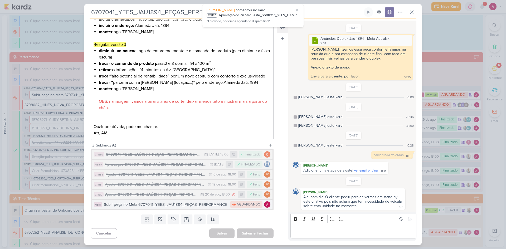
click at [170, 204] on div "Subir peça no Meta 6707041_YEES_JAÚ1894_PEÇAS_PERFORMANCE" at bounding box center [166, 204] width 124 height 6
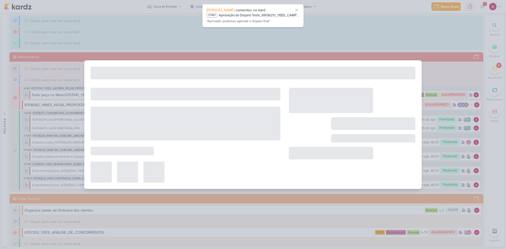
type input "Subir peça no Meta 6707041_YEES_JAÚ1894_PEÇAS_PERFORMANCE"
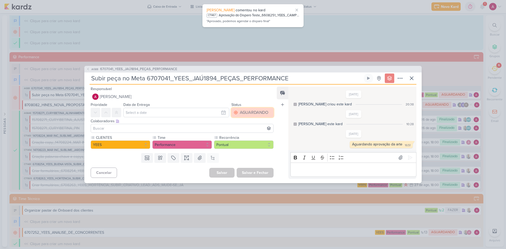
click at [252, 112] on div "AGUARDANDO" at bounding box center [254, 112] width 28 height 6
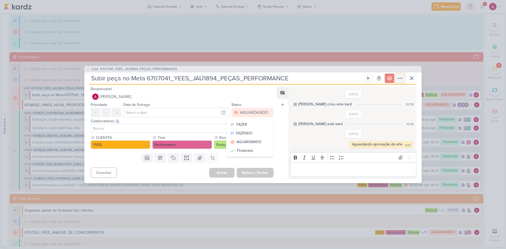
click at [396, 77] on button at bounding box center [399, 77] width 9 height 9
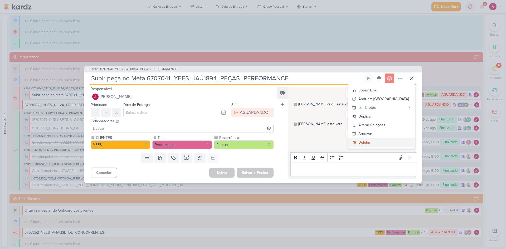
click at [370, 141] on div "Deletar" at bounding box center [364, 143] width 12 height 6
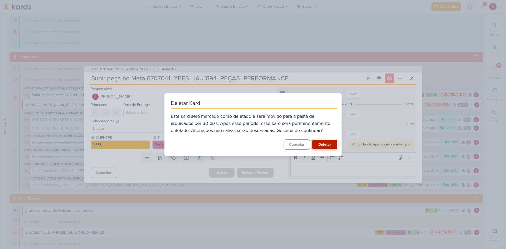
click at [328, 144] on button "Deletar" at bounding box center [324, 145] width 25 height 10
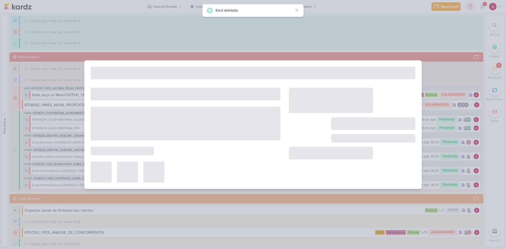
type input "6707041_YEES_JAÚ1894_PEÇAS_PERFORMANCE"
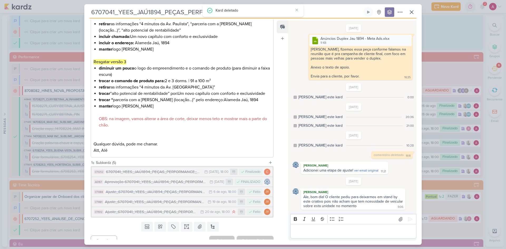
scroll to position [199, 0]
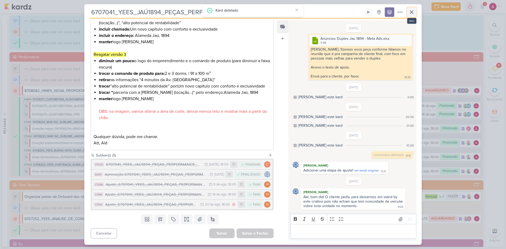
click at [410, 13] on icon at bounding box center [411, 12] width 6 height 6
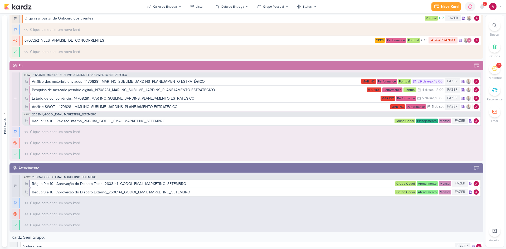
scroll to position [290, 0]
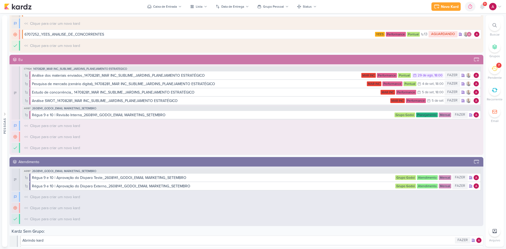
click at [105, 67] on div "CT1524 14708281_MAR INC_SUBLIME_JARDINS_PLANEJAMENTO ESTRATÉGICO" at bounding box center [75, 69] width 105 height 4
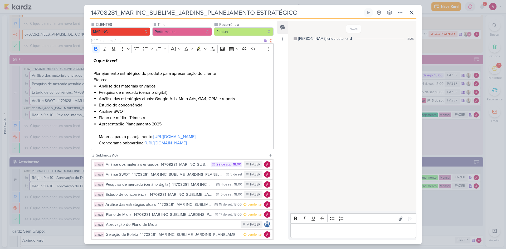
scroll to position [53, 0]
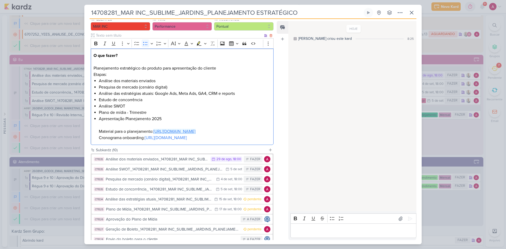
click at [177, 134] on link "https://docs.google.com/document/d/10JO5urRbNe8806dOBGlqURNTiZ4gHR09NCPqA5nr7vI…" at bounding box center [174, 131] width 42 height 5
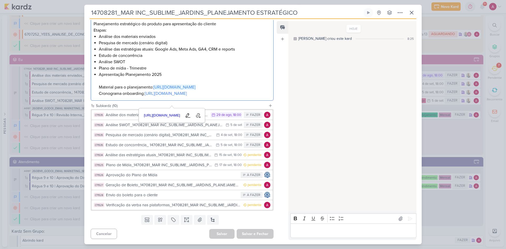
scroll to position [105, 0]
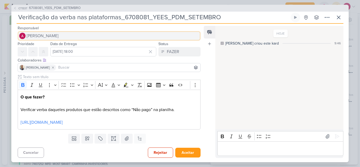
click at [53, 36] on span "[PERSON_NAME]" at bounding box center [43, 36] width 32 height 6
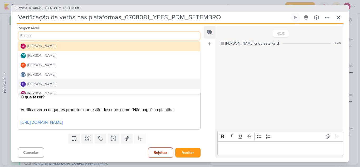
click at [43, 83] on div "[PERSON_NAME]" at bounding box center [41, 84] width 28 height 6
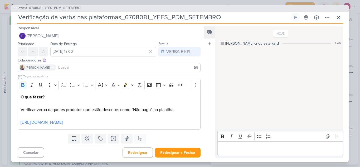
click at [61, 68] on input at bounding box center [128, 67] width 142 height 6
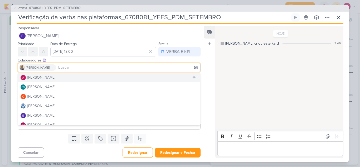
click at [51, 78] on div "[PERSON_NAME]" at bounding box center [41, 78] width 28 height 6
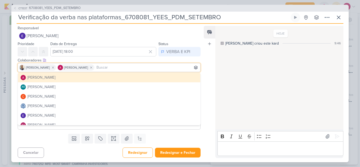
click at [206, 66] on div "Feed Atrelar email Solte o email para atrelar ao kard" at bounding box center [210, 92] width 12 height 132
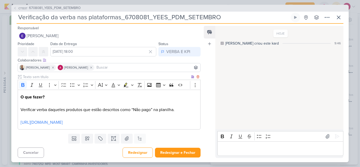
scroll to position [7, 0]
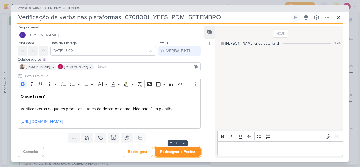
click at [173, 150] on button "Redesignar e Fechar" at bounding box center [178, 152] width 46 height 10
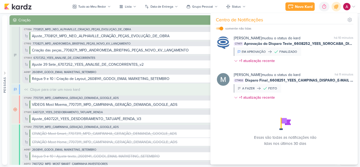
scroll to position [101, 0]
click at [333, 9] on div at bounding box center [335, 6] width 13 height 13
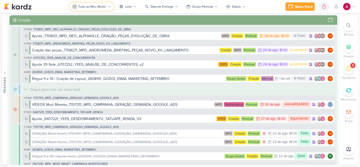
click at [88, 3] on button "Tudo ao Meu Redor" at bounding box center [91, 6] width 44 height 8
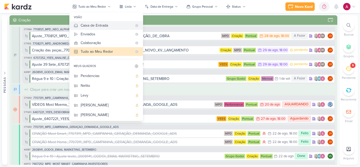
click at [93, 26] on div "Caixa de Entrada" at bounding box center [107, 26] width 52 height 6
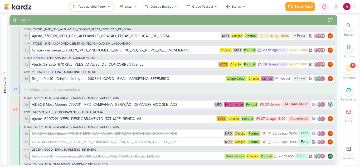
click at [95, 7] on div "Tudo ao Meu Redor" at bounding box center [92, 6] width 28 height 5
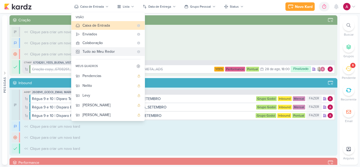
click at [103, 52] on div "Tudo ao Meu Redor" at bounding box center [108, 52] width 52 height 6
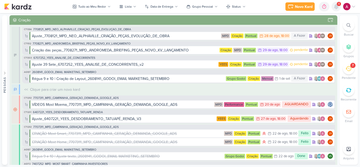
click at [333, 8] on icon at bounding box center [336, 6] width 6 height 6
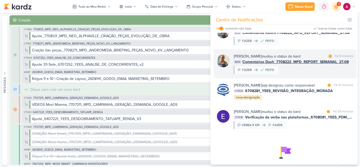
scroll to position [0, 0]
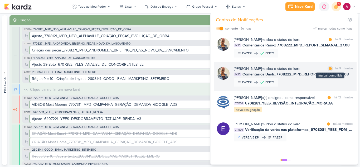
click at [328, 70] on div at bounding box center [329, 68] width 3 height 3
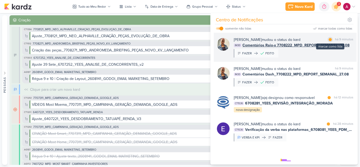
click at [330, 40] on div at bounding box center [329, 39] width 3 height 3
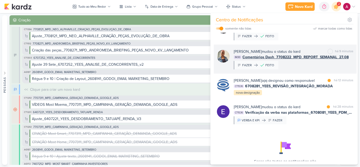
scroll to position [26, 0]
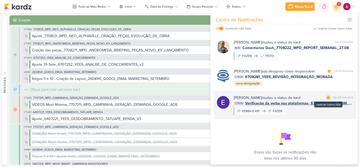
click at [326, 99] on div at bounding box center [327, 97] width 3 height 3
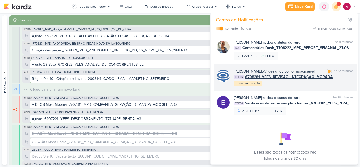
click at [300, 86] on div "[PERSON_NAME] o(a) designou como responsável marcar como lida há 12 minutos CT1…" at bounding box center [294, 77] width 120 height 18
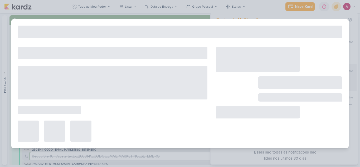
type input "6708281_YEES_REVISÃO_INTEGRAÇÃO_MORADA"
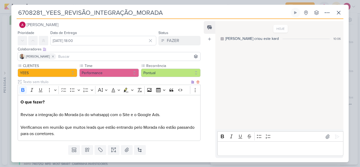
scroll to position [0, 0]
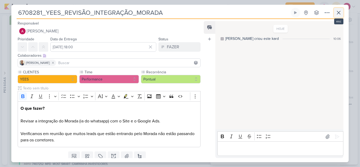
click at [334, 14] on button at bounding box center [338, 12] width 9 height 9
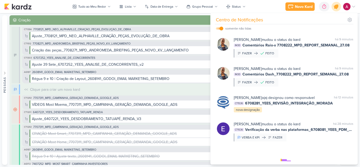
click at [338, 7] on icon at bounding box center [336, 6] width 6 height 6
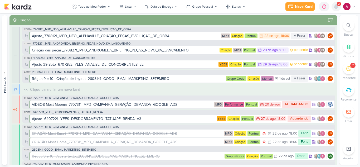
click at [336, 8] on icon at bounding box center [336, 6] width 4 height 5
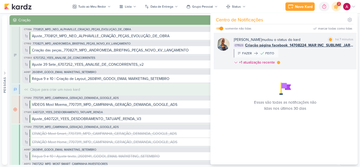
click at [321, 57] on div "[PERSON_NAME] mudou o status do kard marcar como lida há 7 minutos CT1523 Criaç…" at bounding box center [294, 52] width 120 height 30
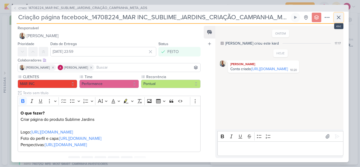
click at [339, 20] on icon at bounding box center [338, 17] width 6 height 6
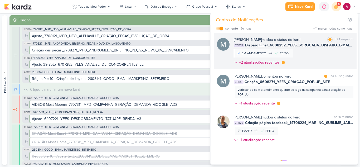
click at [313, 54] on div "[PERSON_NAME] mudou o status do kard marcar como lida há 1 segundo CT1535 Dispa…" at bounding box center [294, 52] width 120 height 30
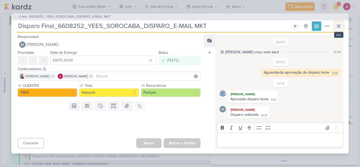
click at [342, 25] on button at bounding box center [338, 25] width 9 height 9
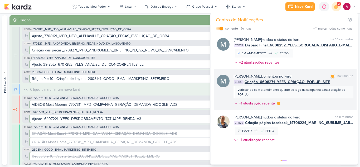
click at [318, 100] on div "[PERSON_NAME] comentou no kard marcar como lida há 1 minuto CT1519 Criação_6608…" at bounding box center [294, 90] width 120 height 34
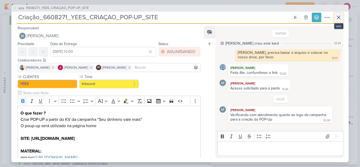
click at [337, 18] on icon at bounding box center [338, 17] width 6 height 6
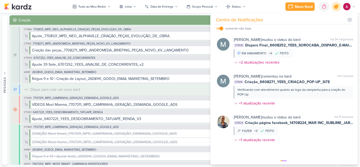
click at [335, 6] on icon at bounding box center [336, 6] width 6 height 6
